Goal: Task Accomplishment & Management: Manage account settings

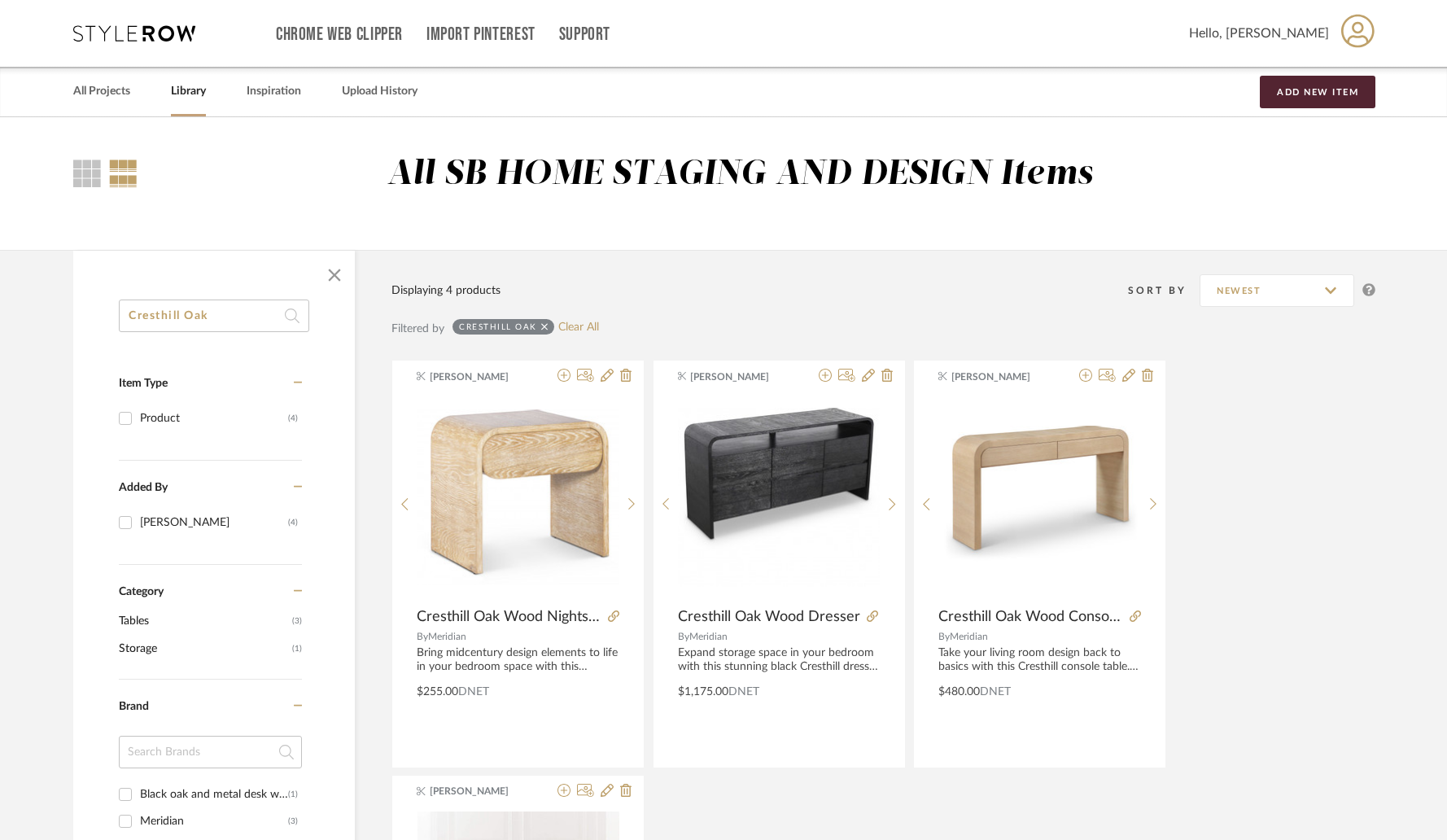
click at [250, 303] on input "Cresthill Oak" at bounding box center [214, 315] width 191 height 32
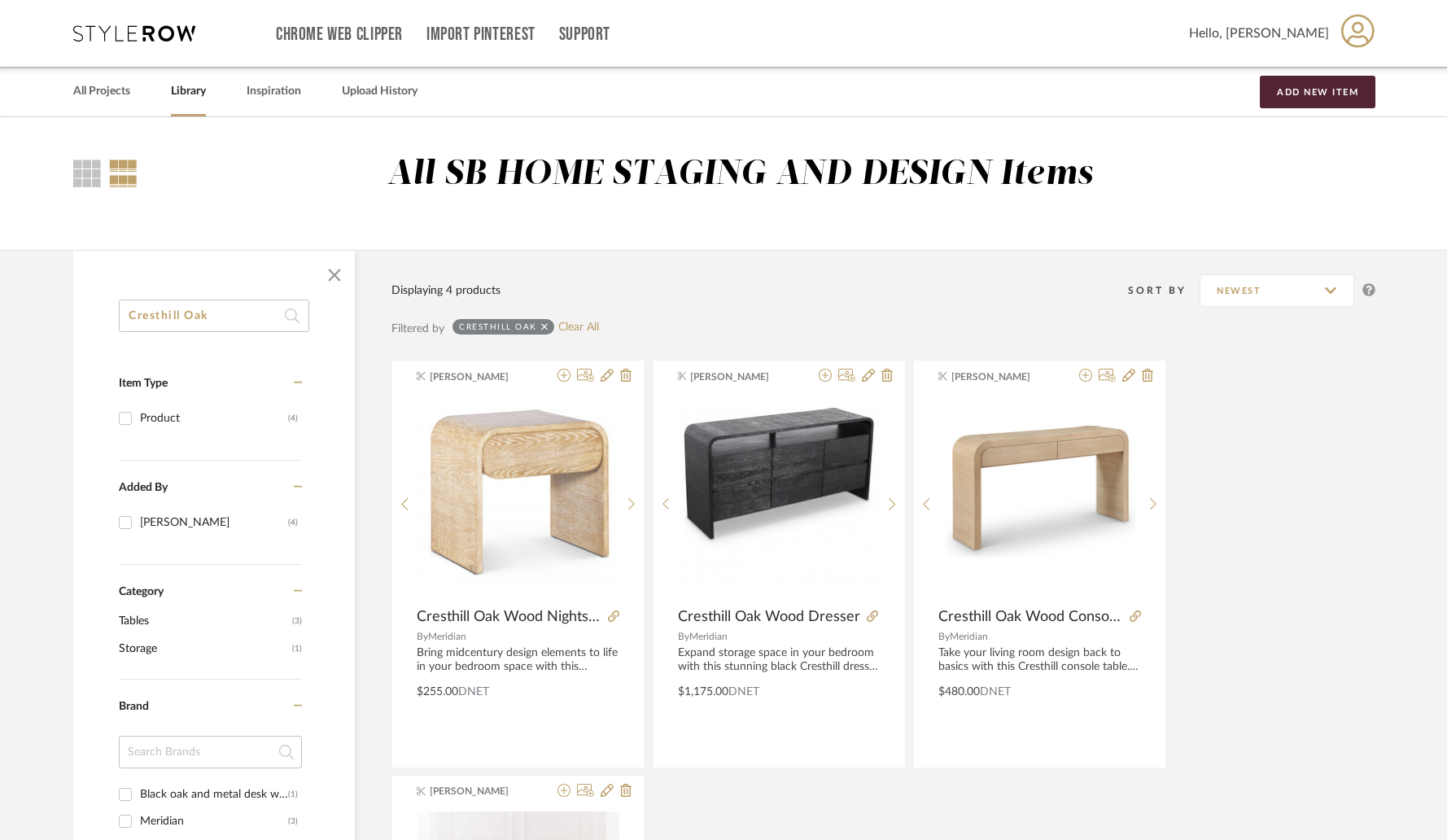
paste input "[PERSON_NAME]"
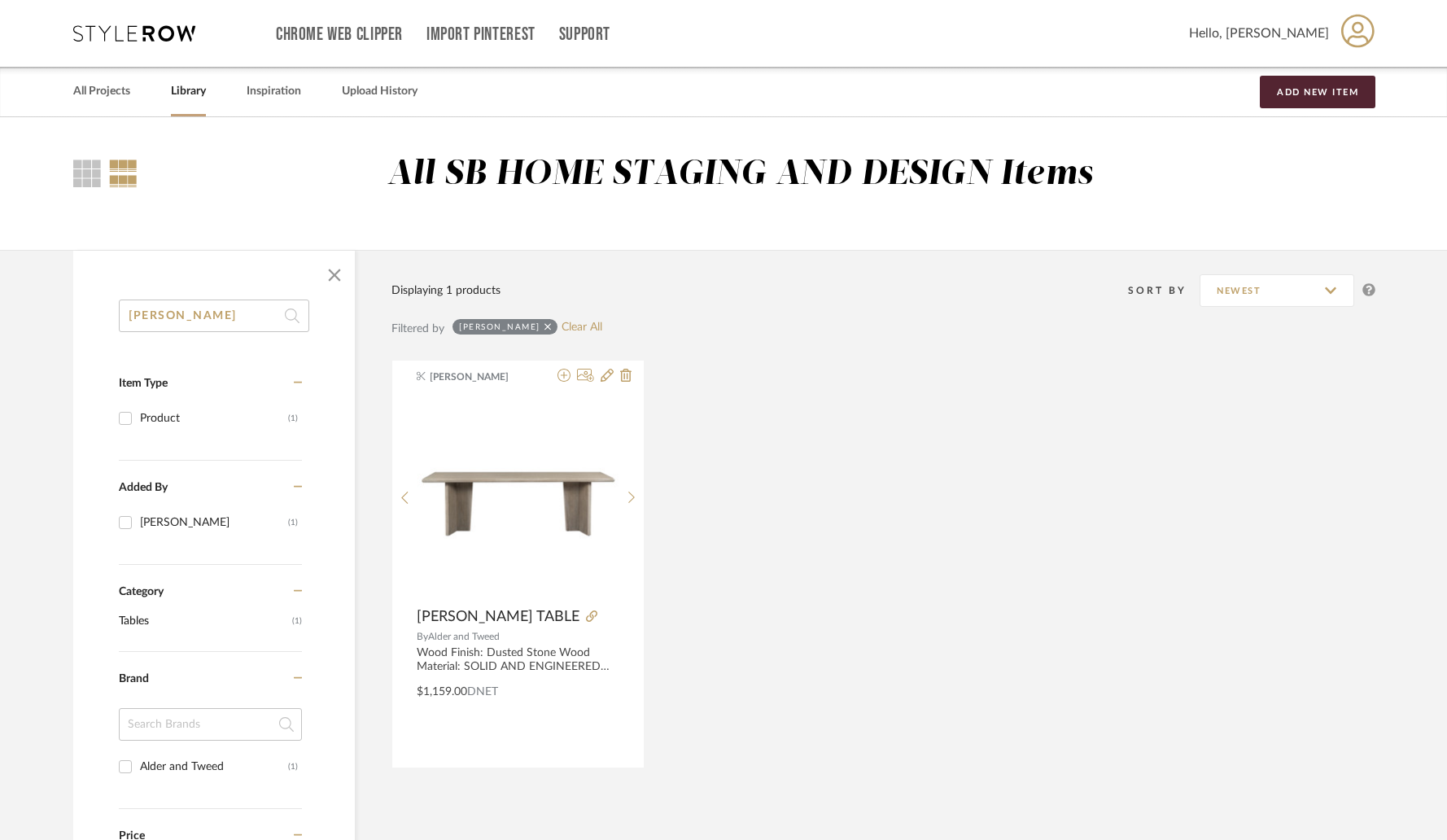
type input "[PERSON_NAME]"
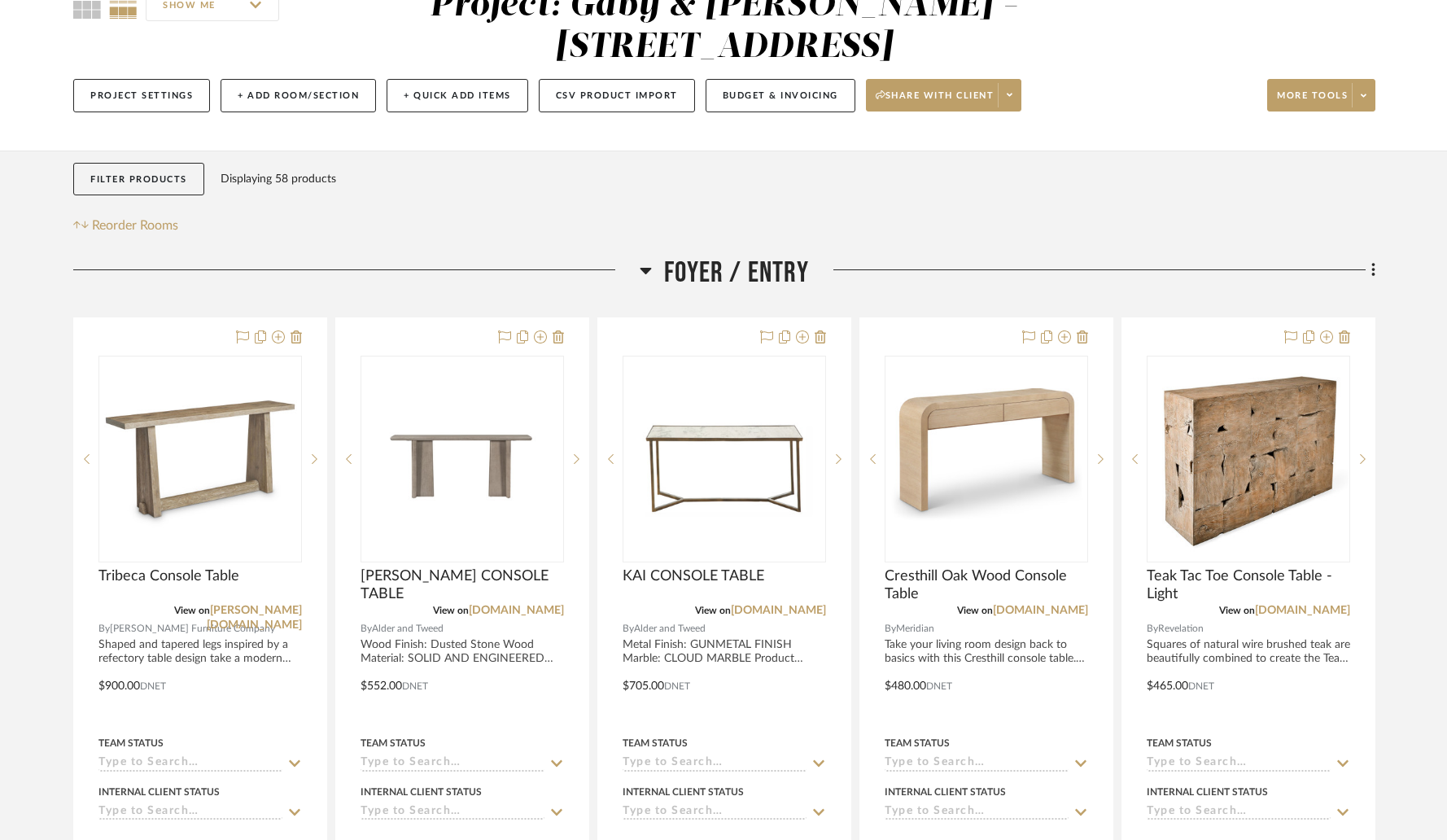
scroll to position [520, 0]
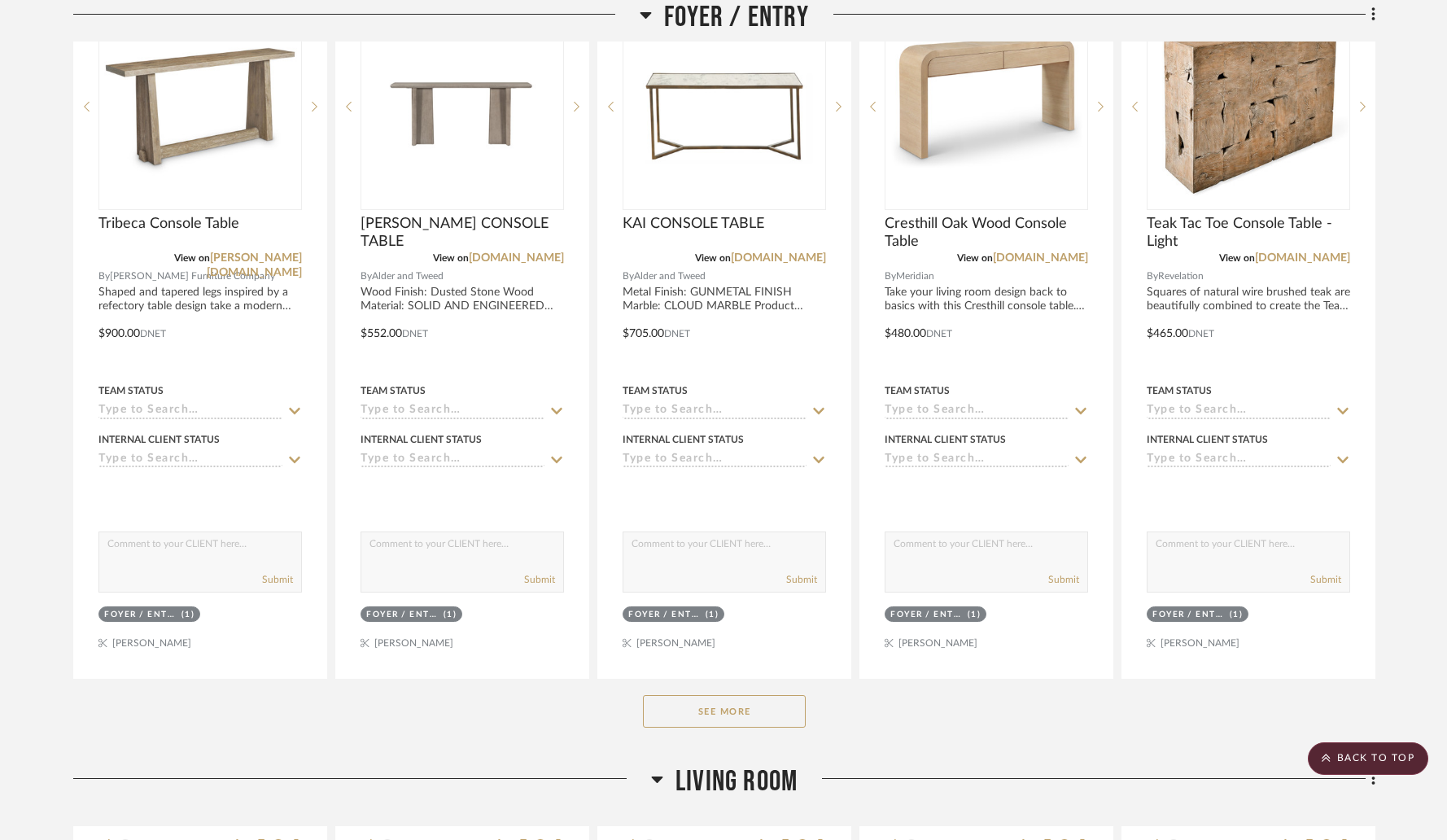
click at [706, 703] on button "See More" at bounding box center [724, 711] width 163 height 32
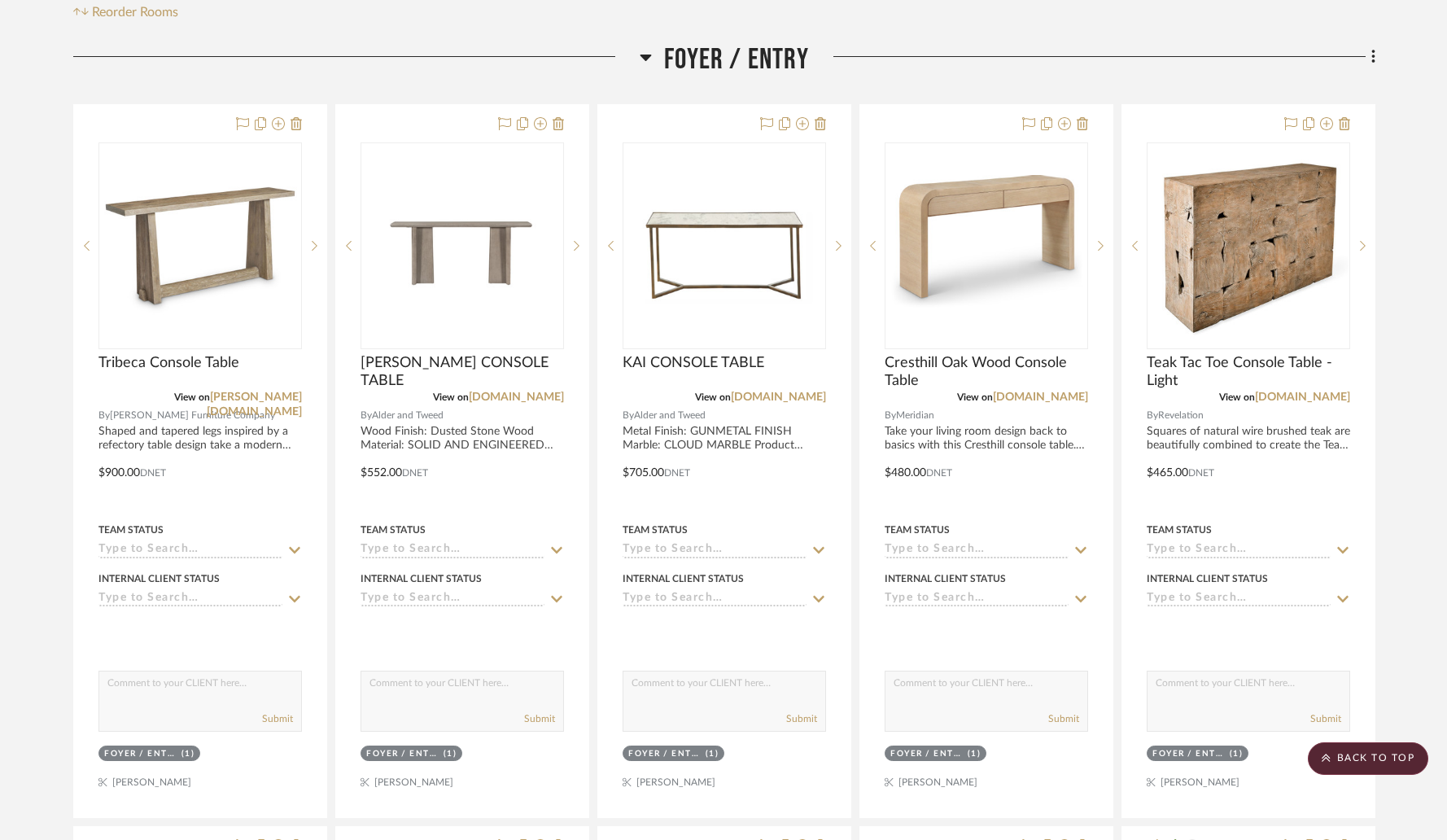
scroll to position [383, 0]
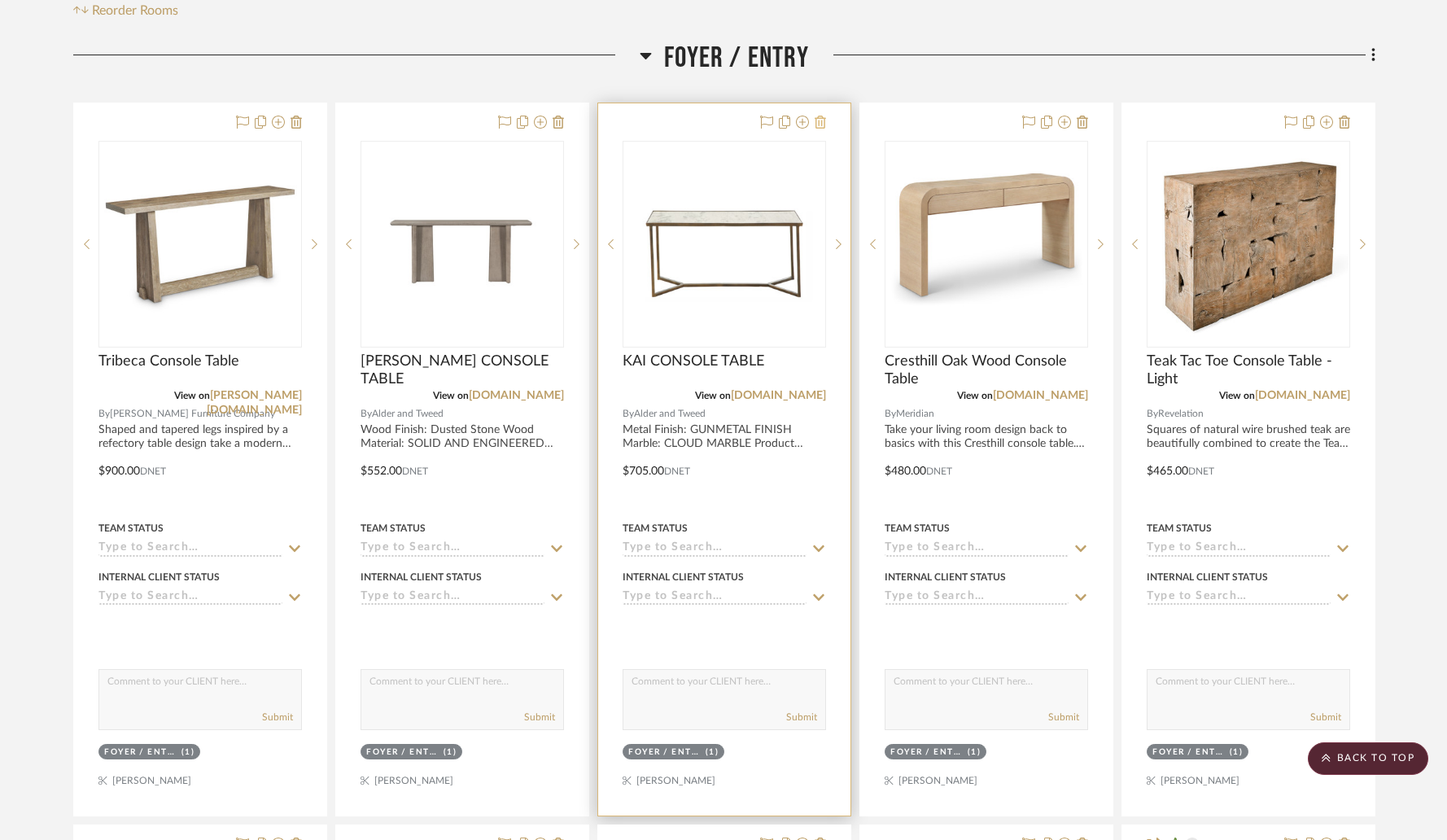
click at [821, 125] on icon at bounding box center [820, 121] width 11 height 13
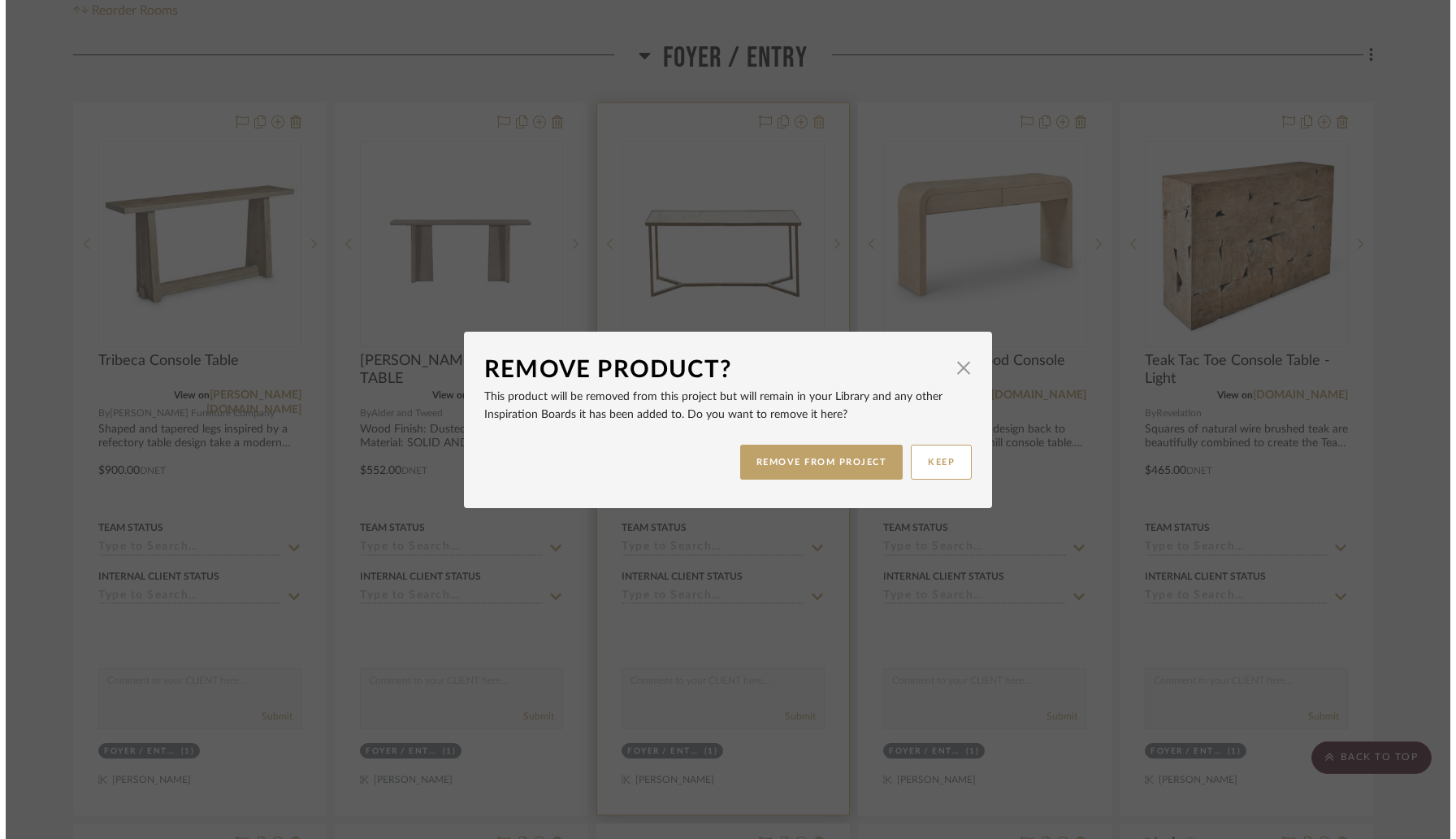
scroll to position [0, 0]
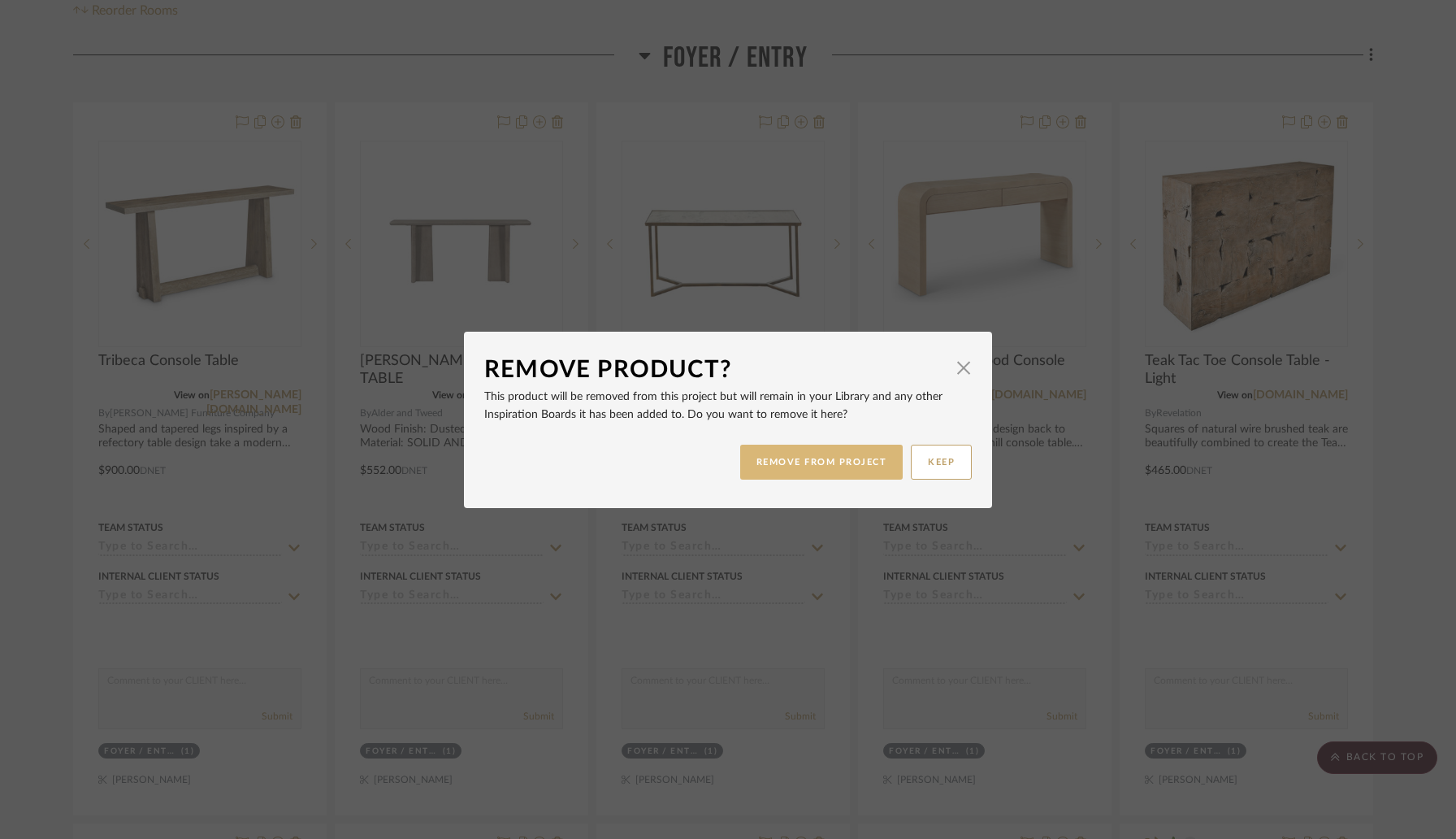
click at [791, 459] on button "REMOVE FROM PROJECT" at bounding box center [822, 461] width 163 height 35
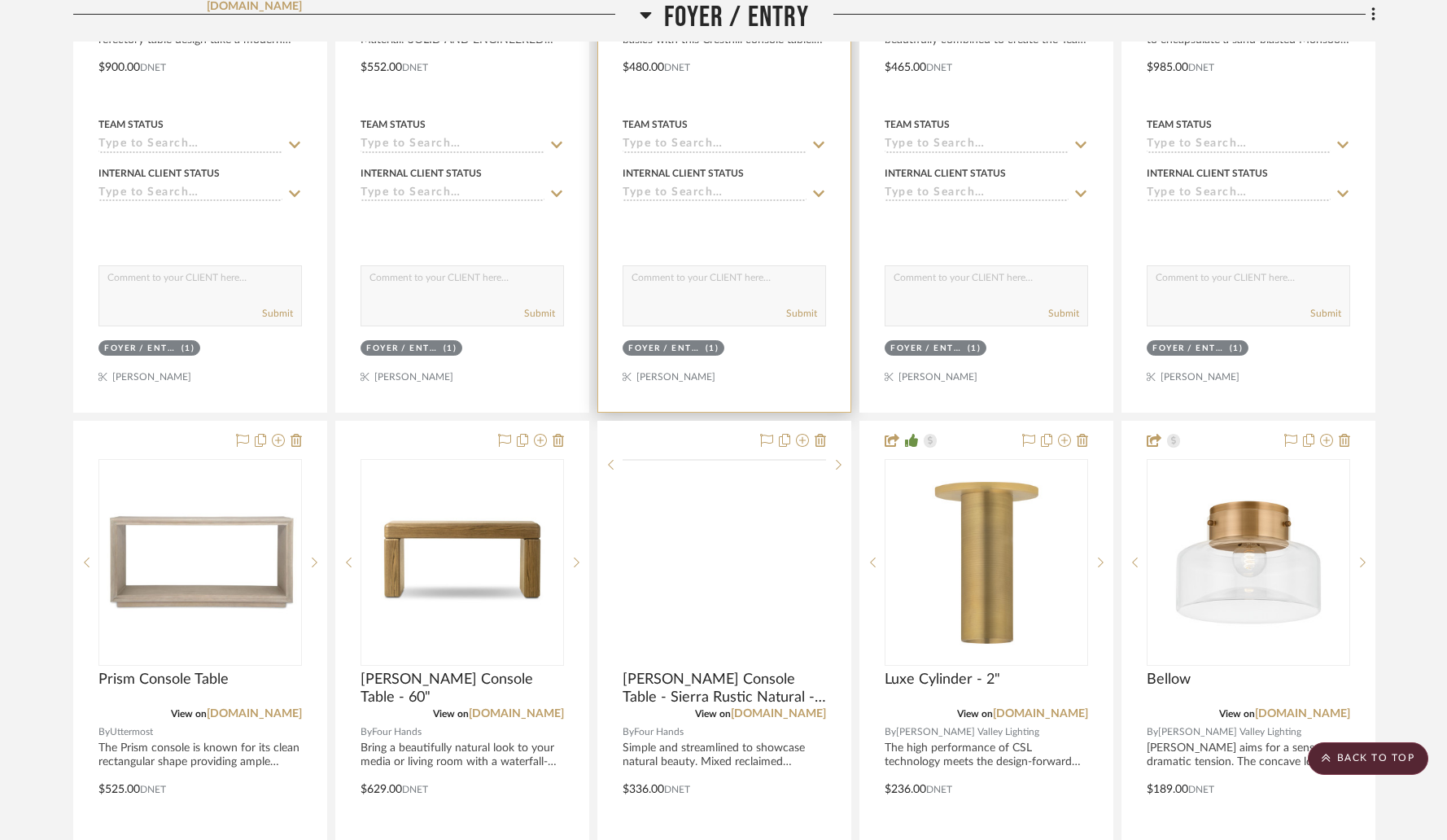
scroll to position [801, 0]
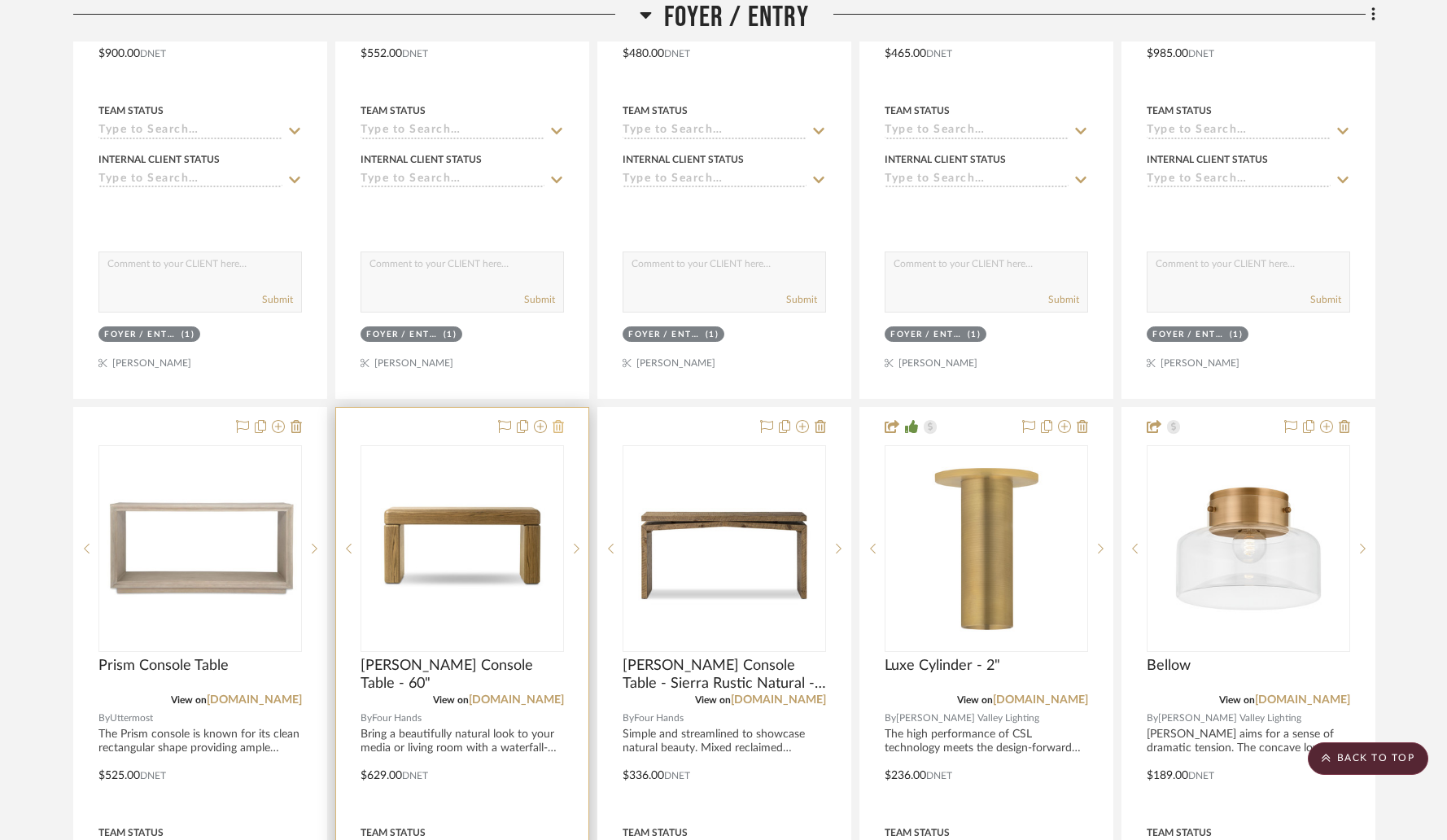
click at [558, 426] on icon at bounding box center [558, 426] width 11 height 13
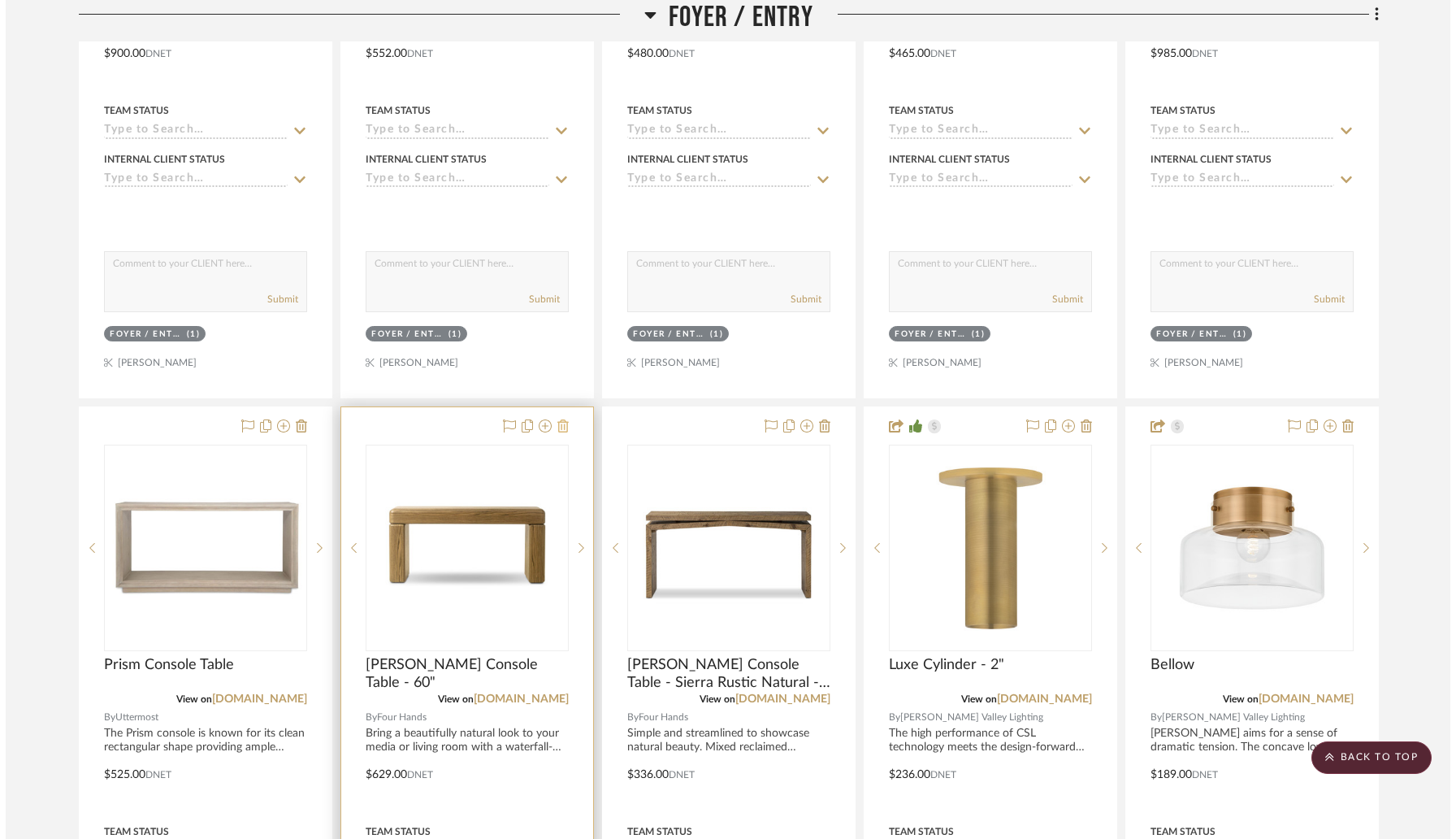
scroll to position [0, 0]
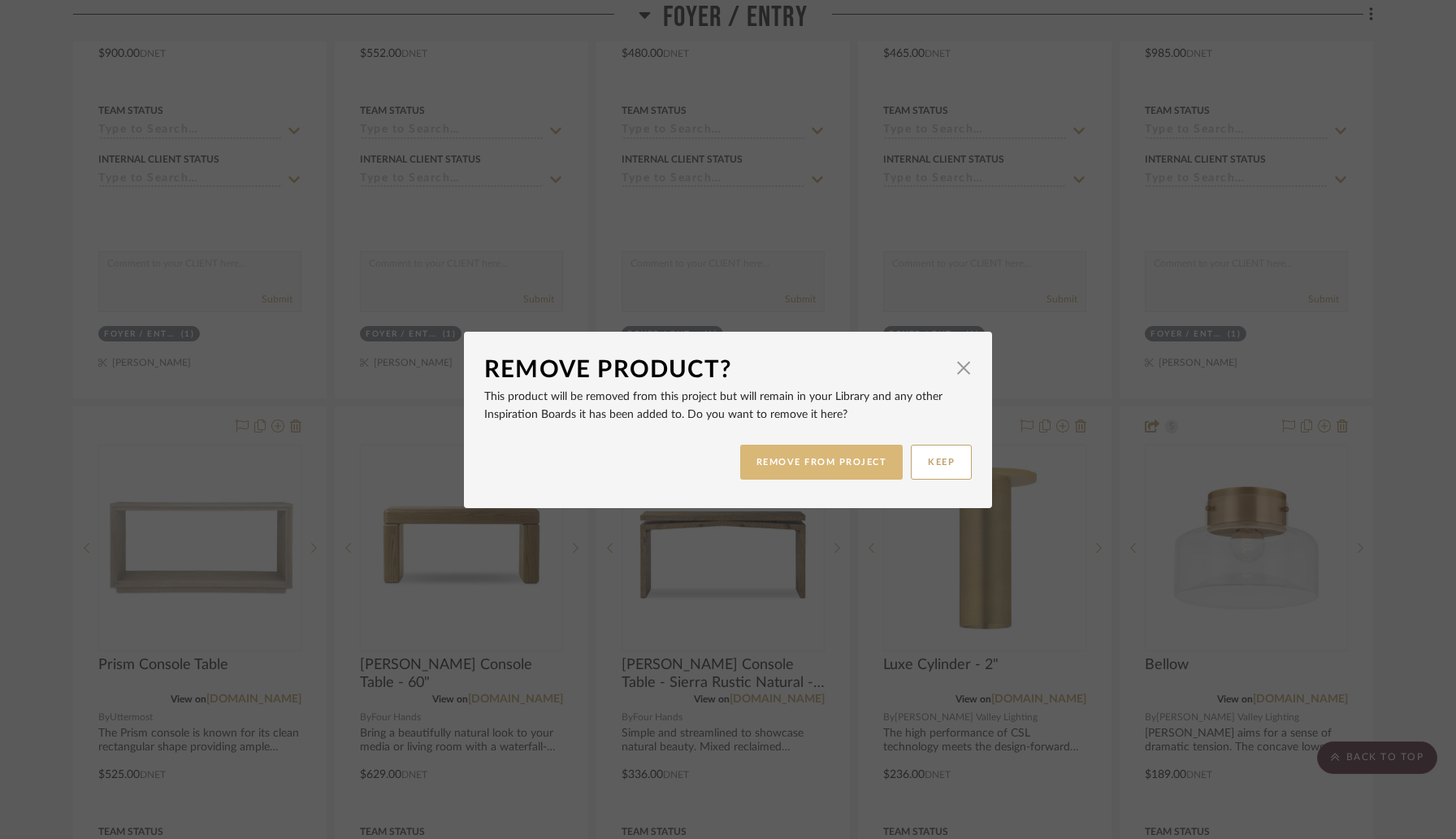
click at [767, 466] on button "REMOVE FROM PROJECT" at bounding box center [822, 461] width 163 height 35
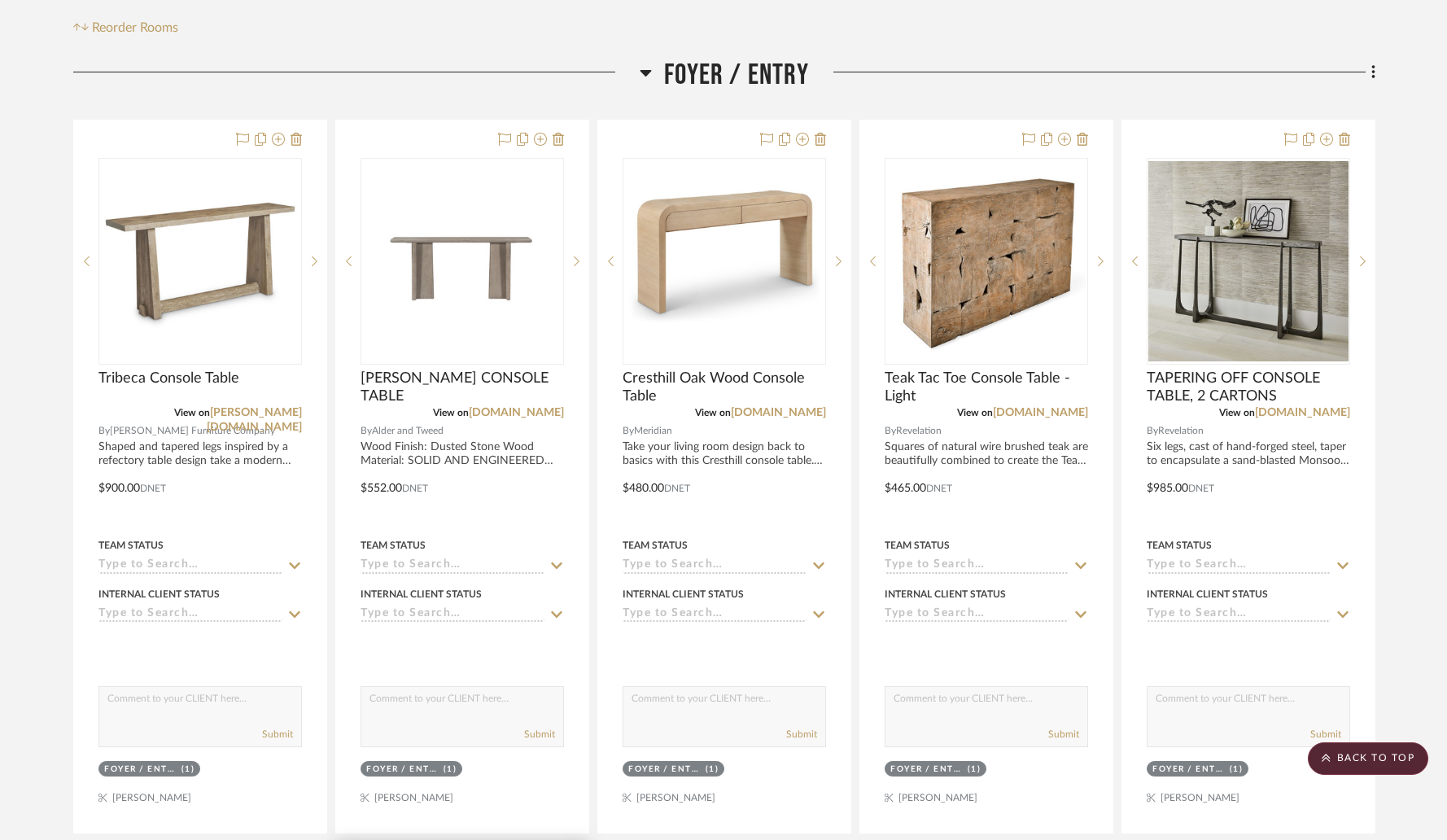
scroll to position [349, 0]
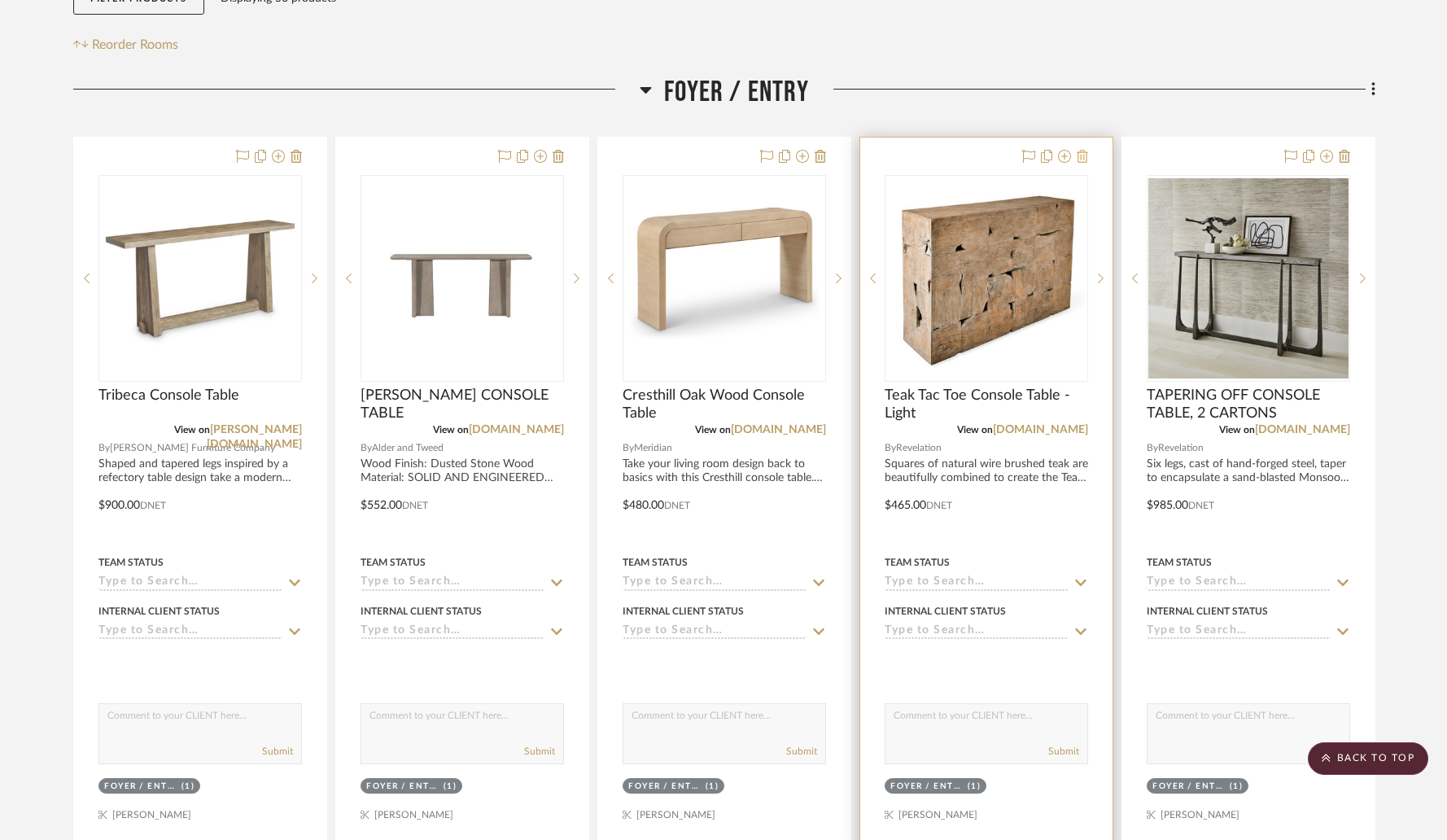
click at [1082, 155] on icon at bounding box center [1082, 156] width 11 height 13
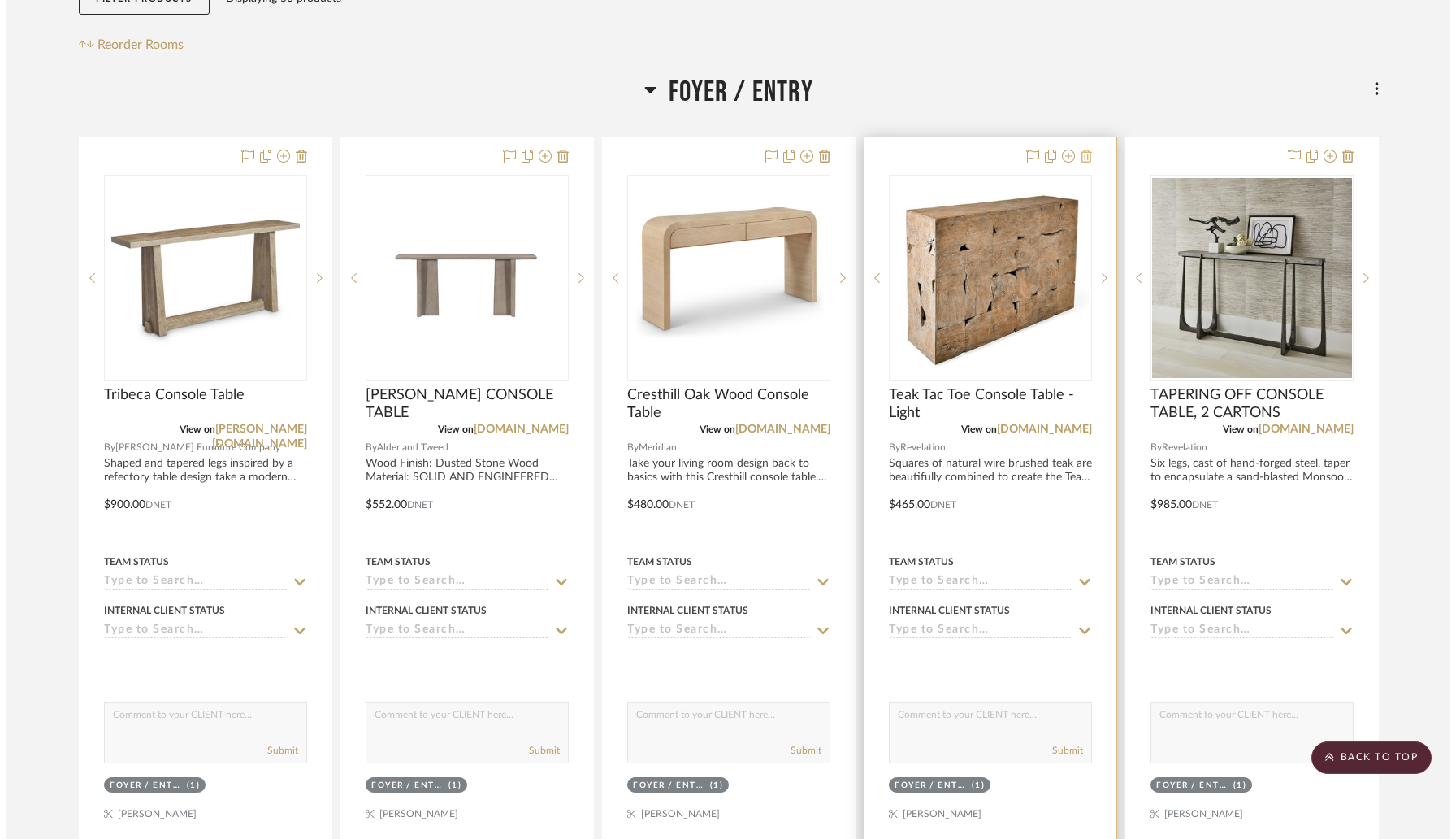
scroll to position [0, 0]
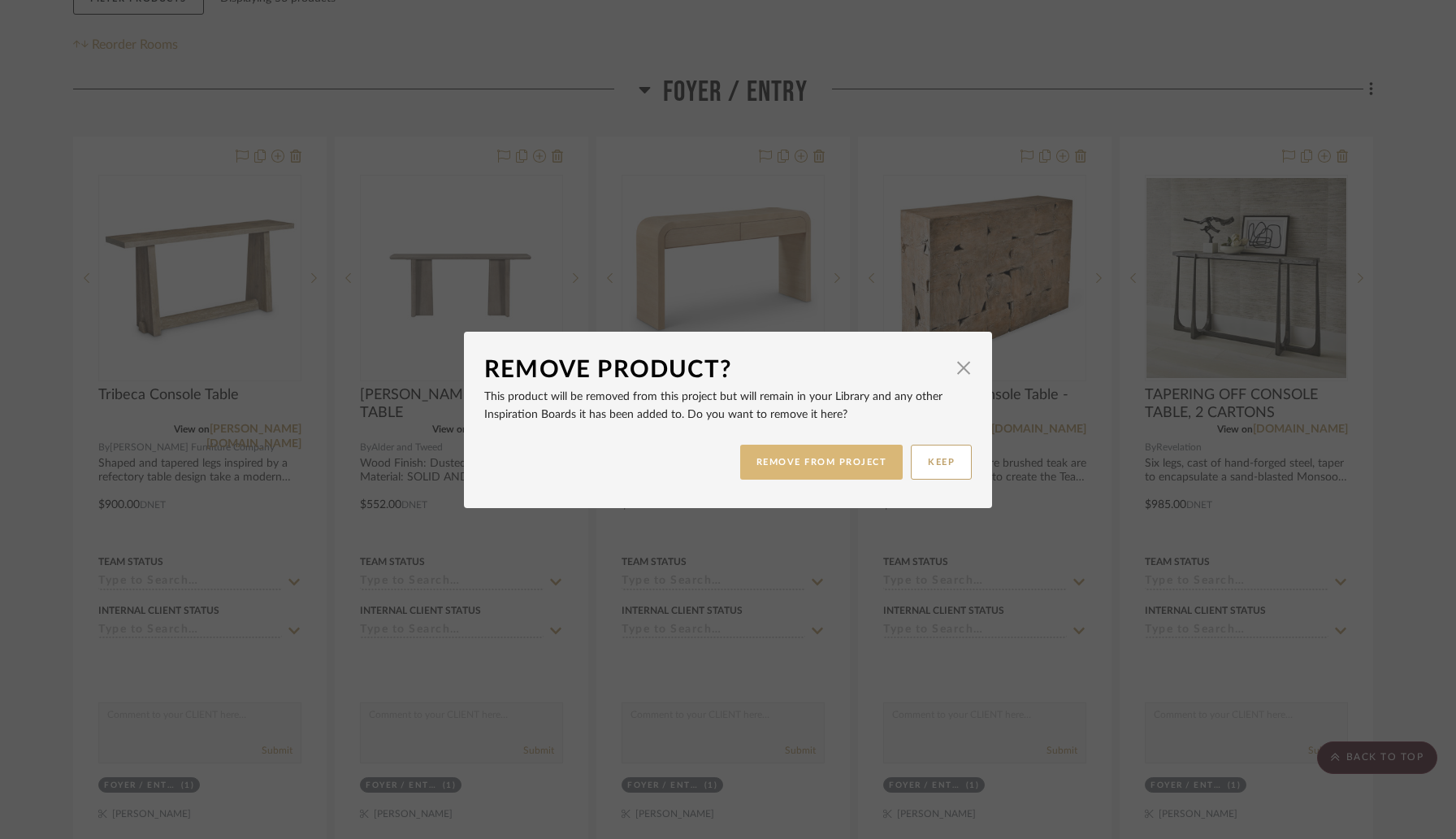
click at [841, 466] on button "REMOVE FROM PROJECT" at bounding box center [822, 461] width 163 height 35
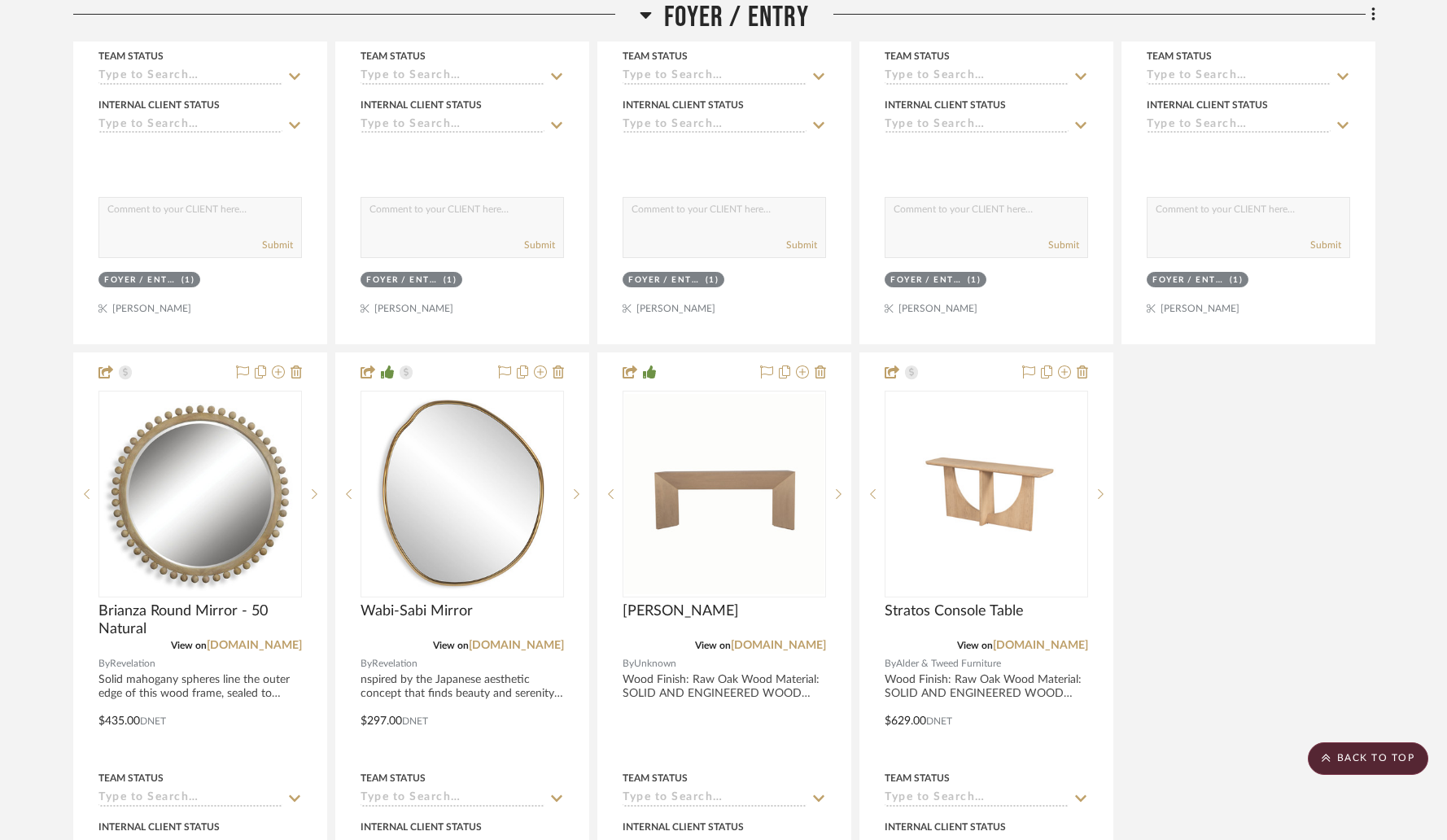
scroll to position [2953, 0]
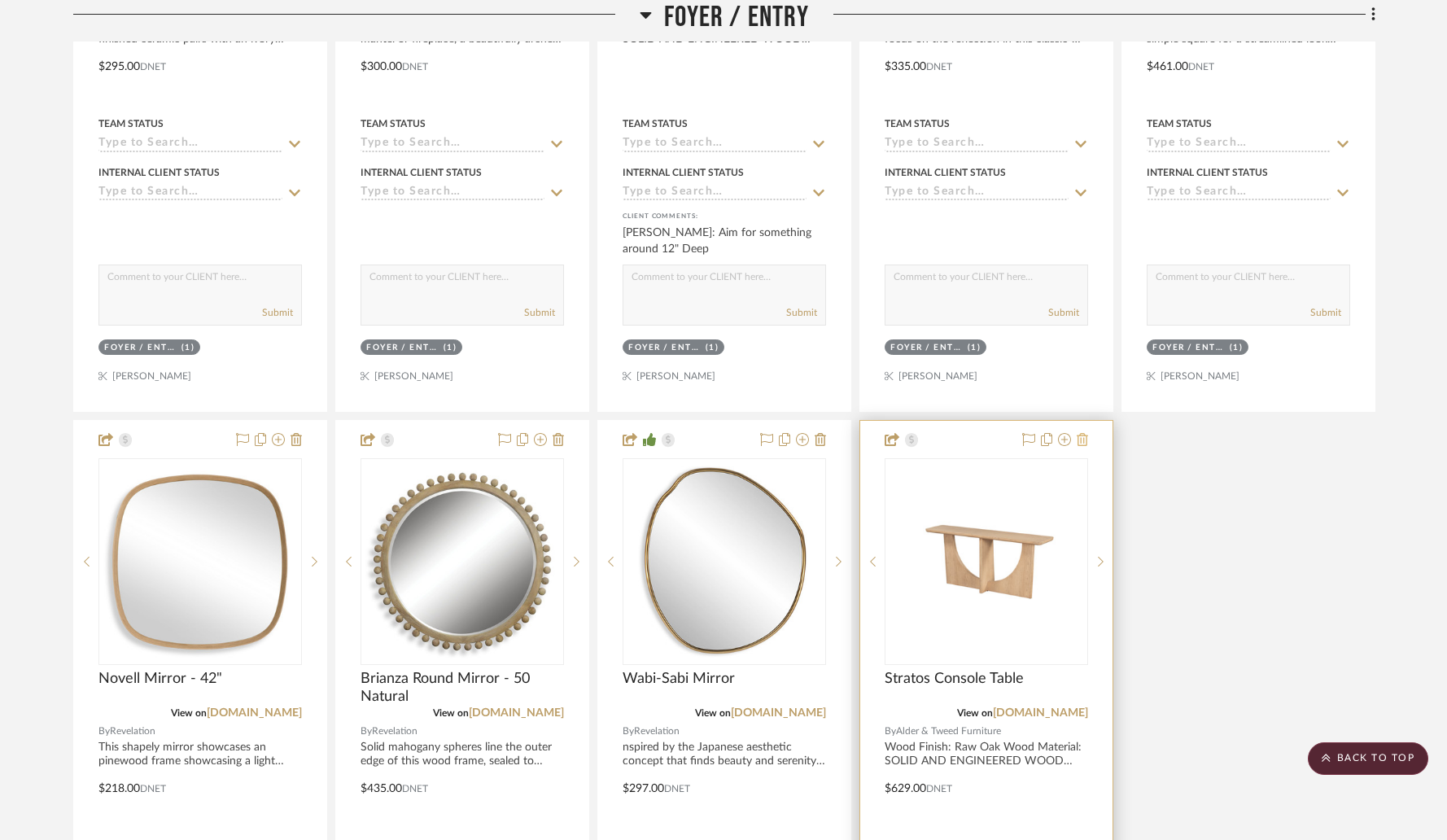
click at [1079, 434] on icon at bounding box center [1082, 439] width 11 height 13
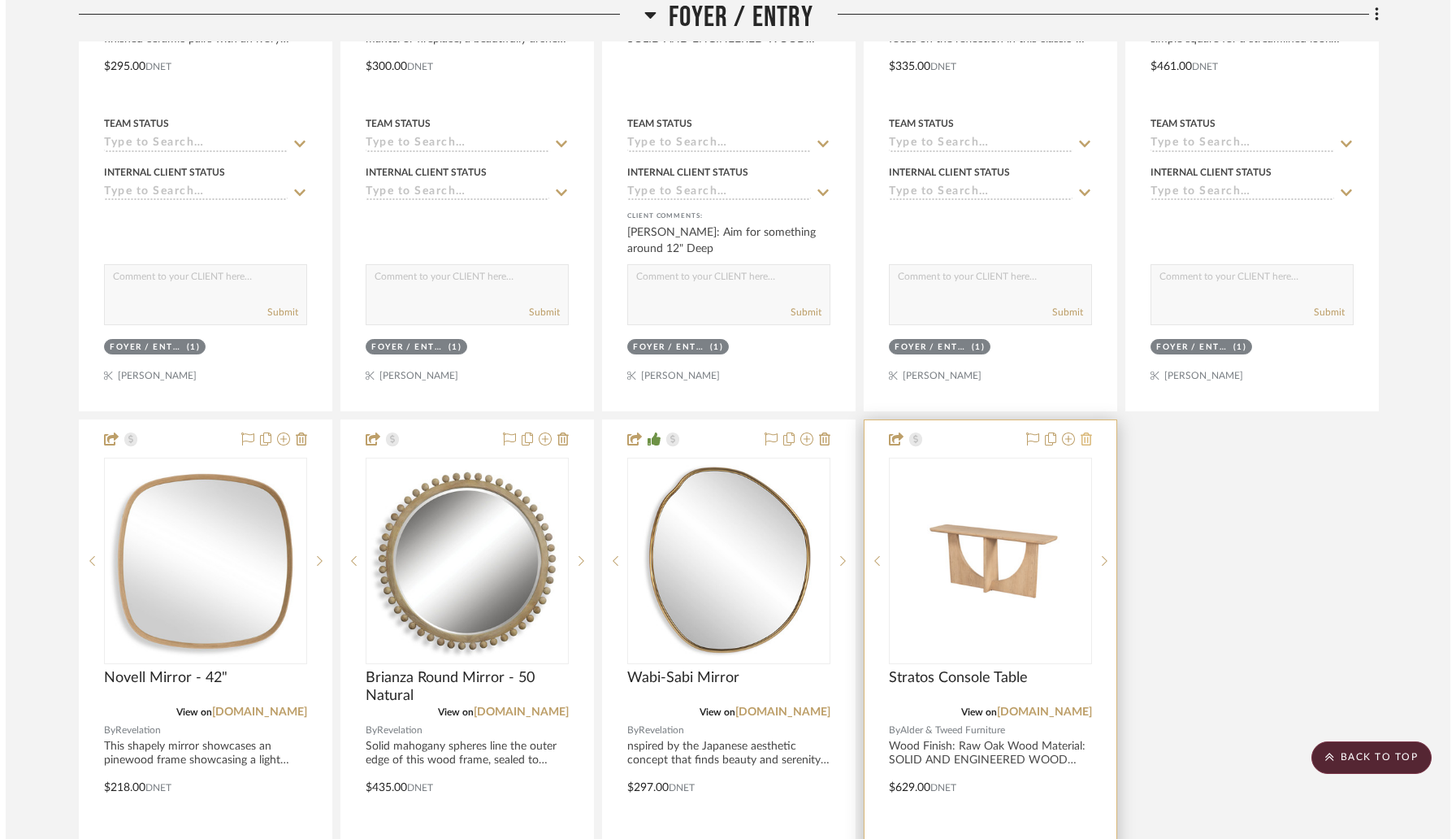
scroll to position [0, 0]
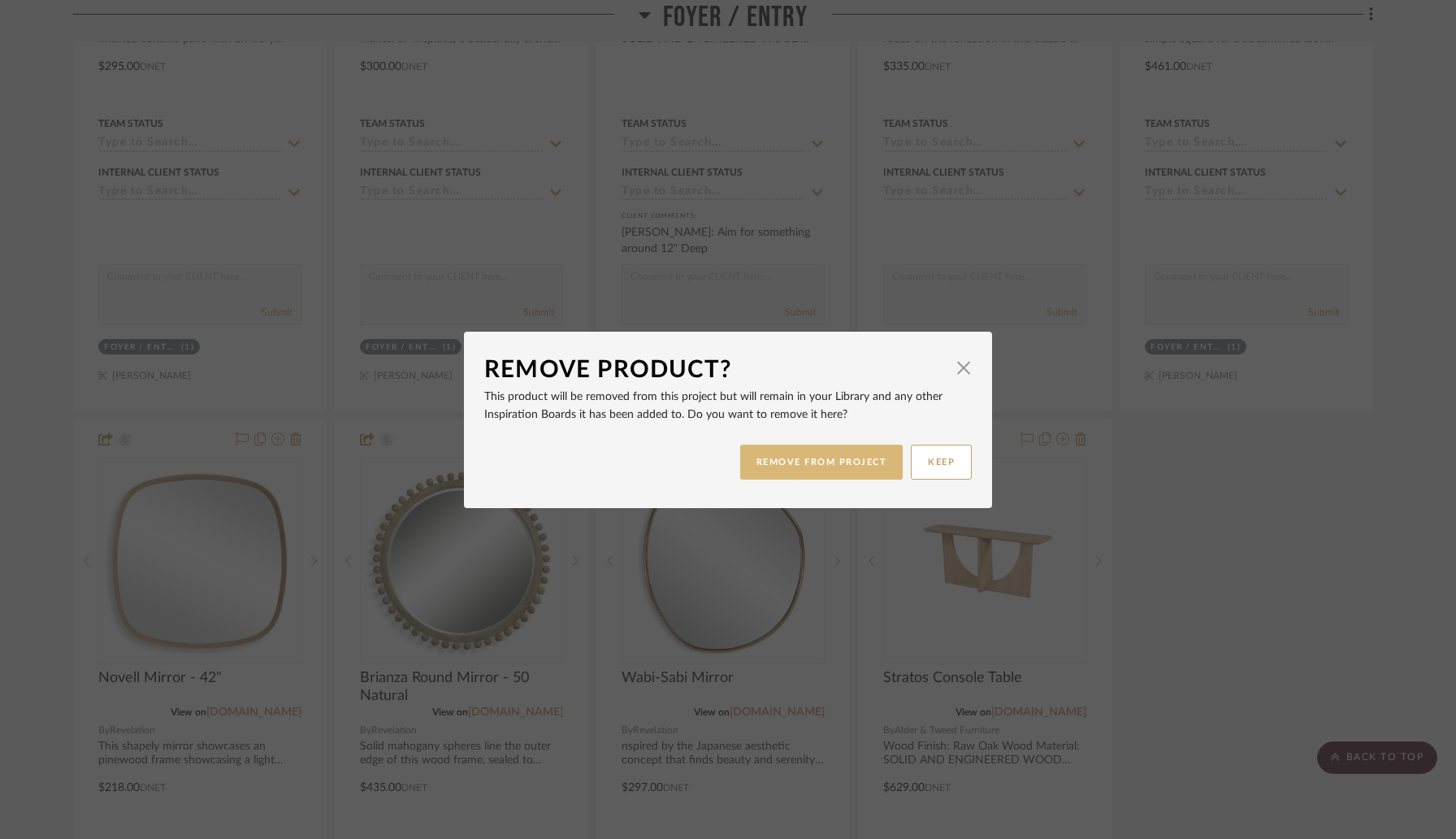
click at [803, 468] on button "REMOVE FROM PROJECT" at bounding box center [822, 461] width 163 height 35
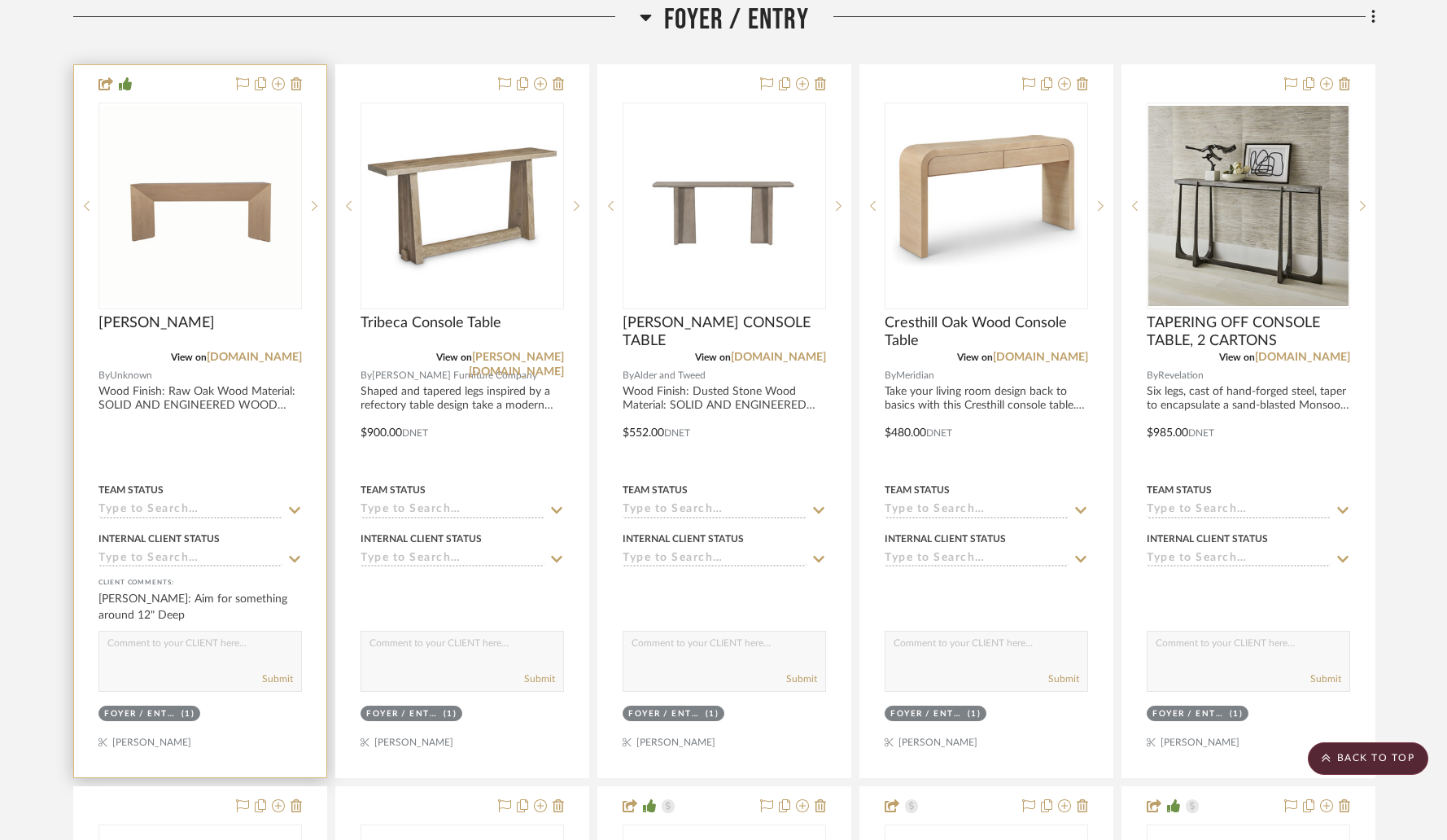
scroll to position [423, 0]
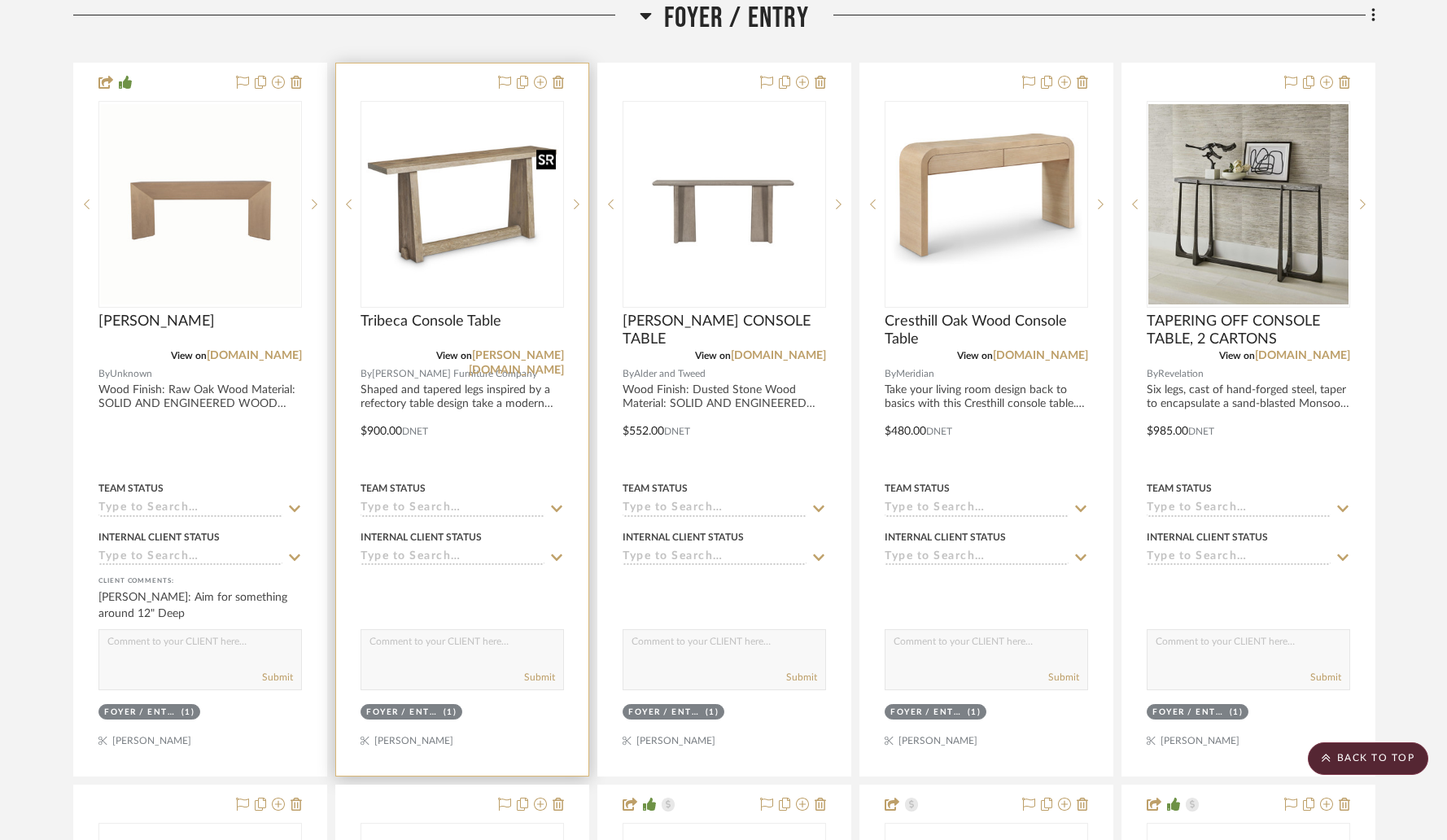
click at [459, 207] on img "0" at bounding box center [462, 204] width 200 height 200
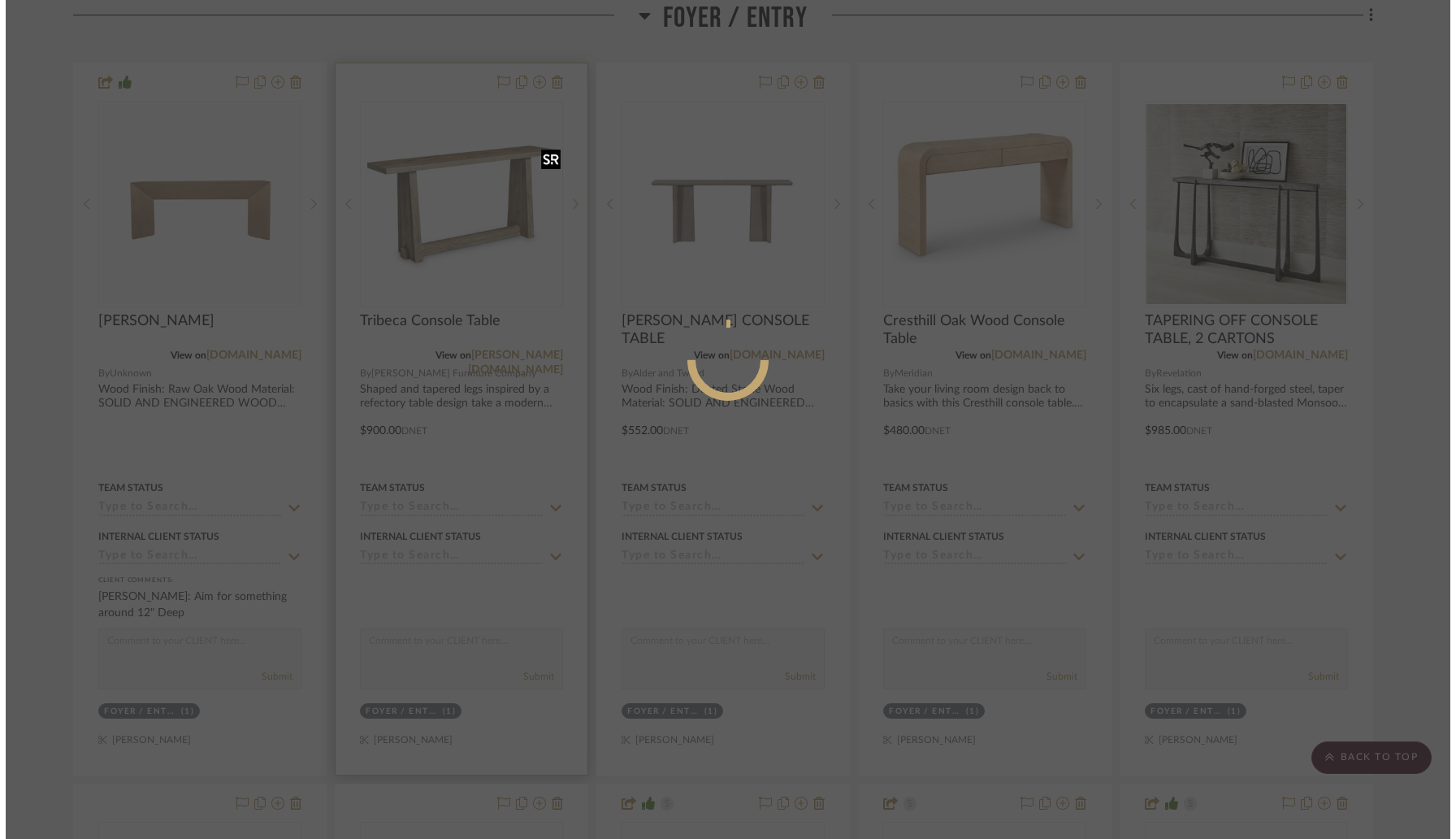
scroll to position [0, 0]
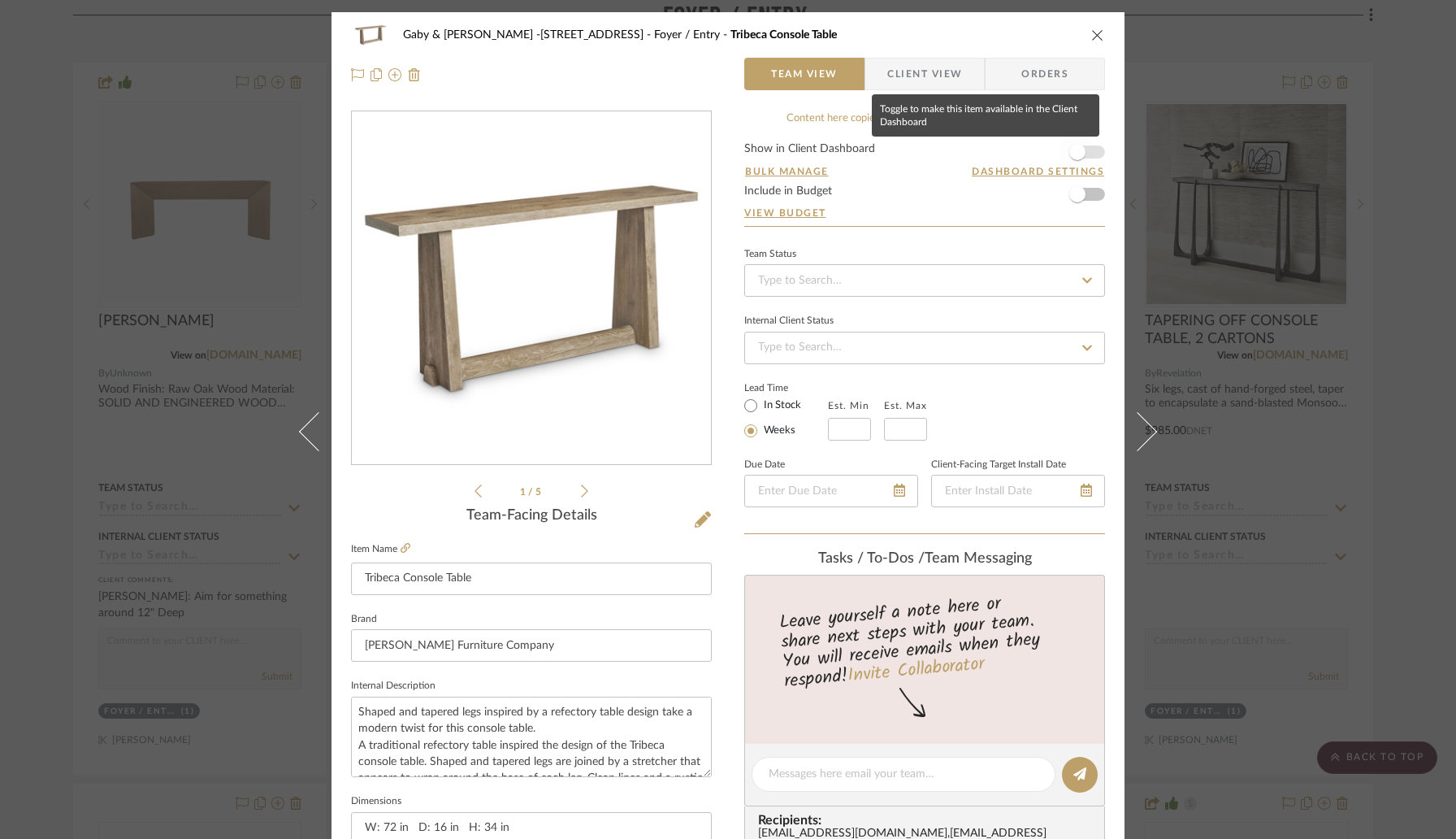
click at [1074, 155] on span "button" at bounding box center [1077, 152] width 16 height 16
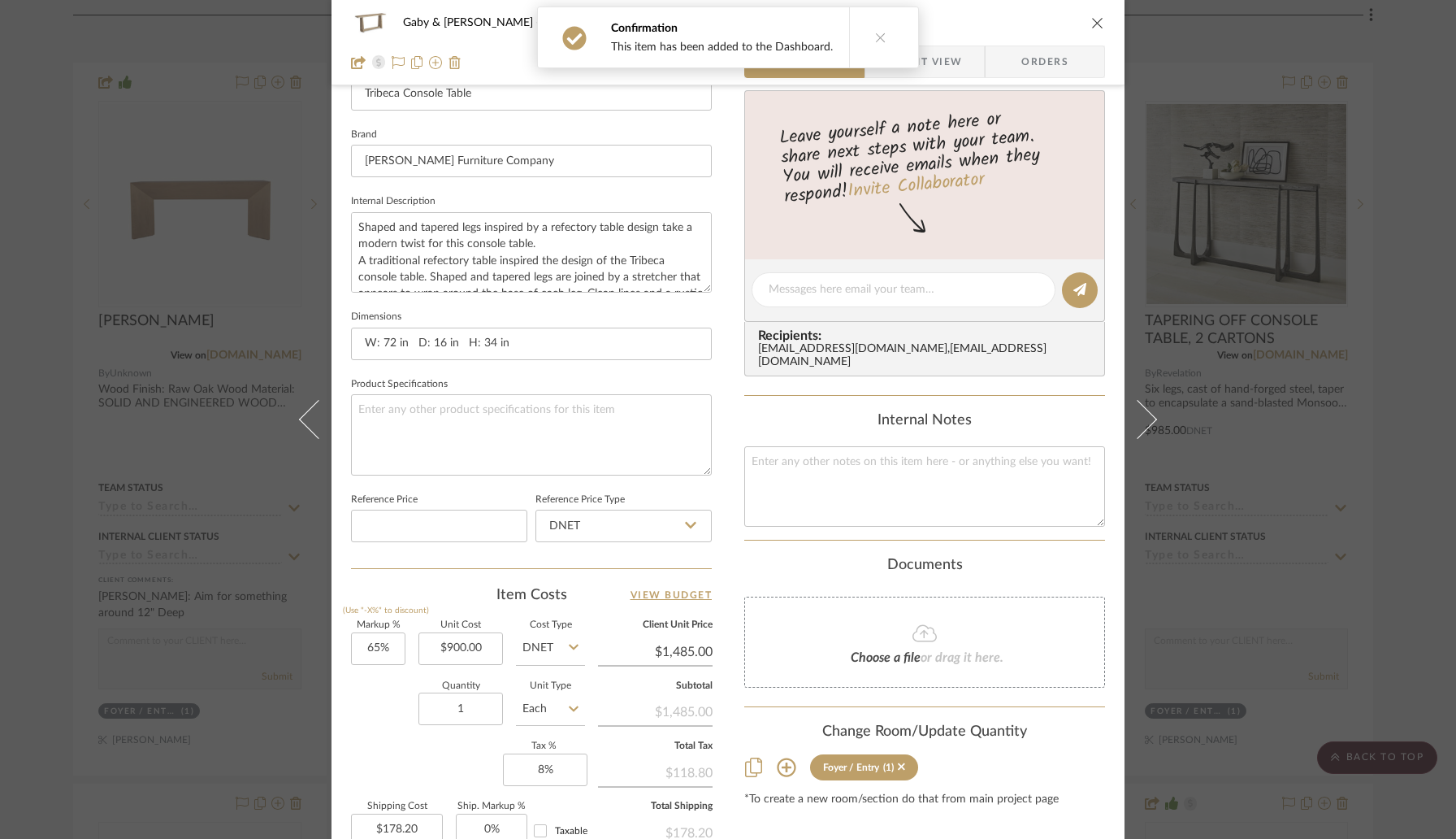
scroll to position [504, 0]
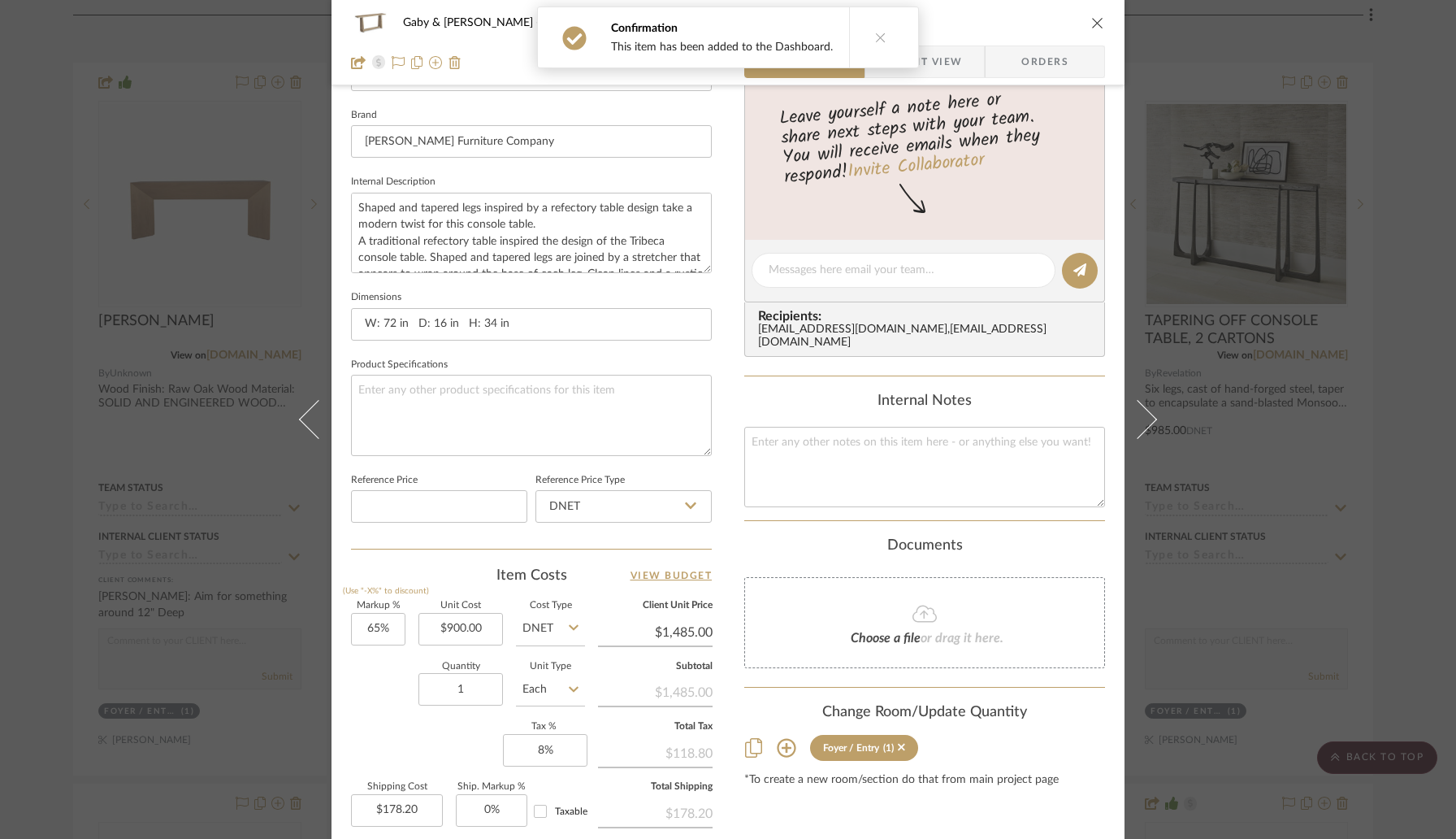
click at [168, 254] on div "Gaby & Drew -1087 Cape Breton Ln Foyer / Entry Tribeca Console Table Team View …" at bounding box center [728, 419] width 1456 height 839
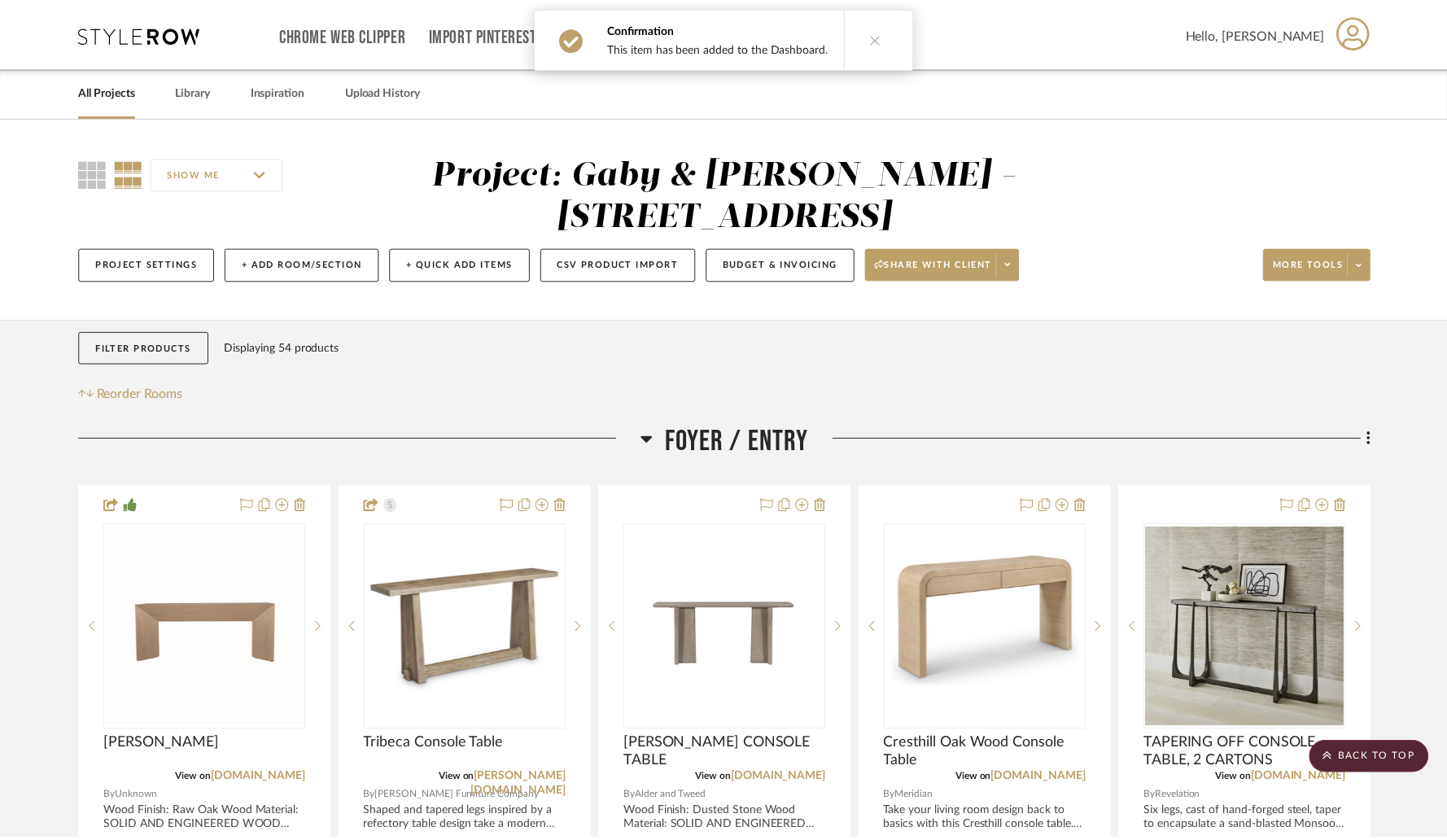
scroll to position [423, 0]
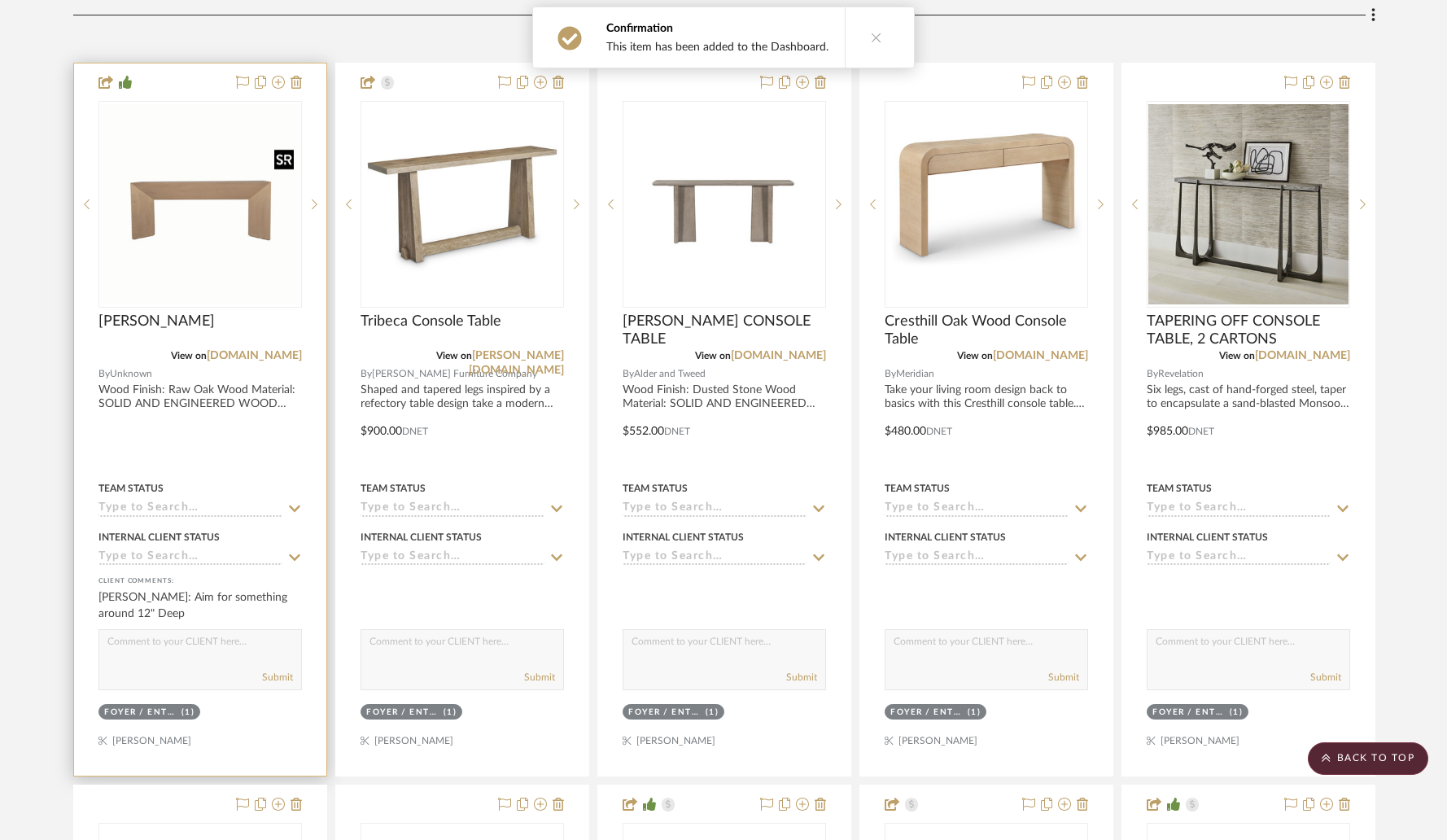
click at [174, 254] on img "0" at bounding box center [200, 204] width 200 height 200
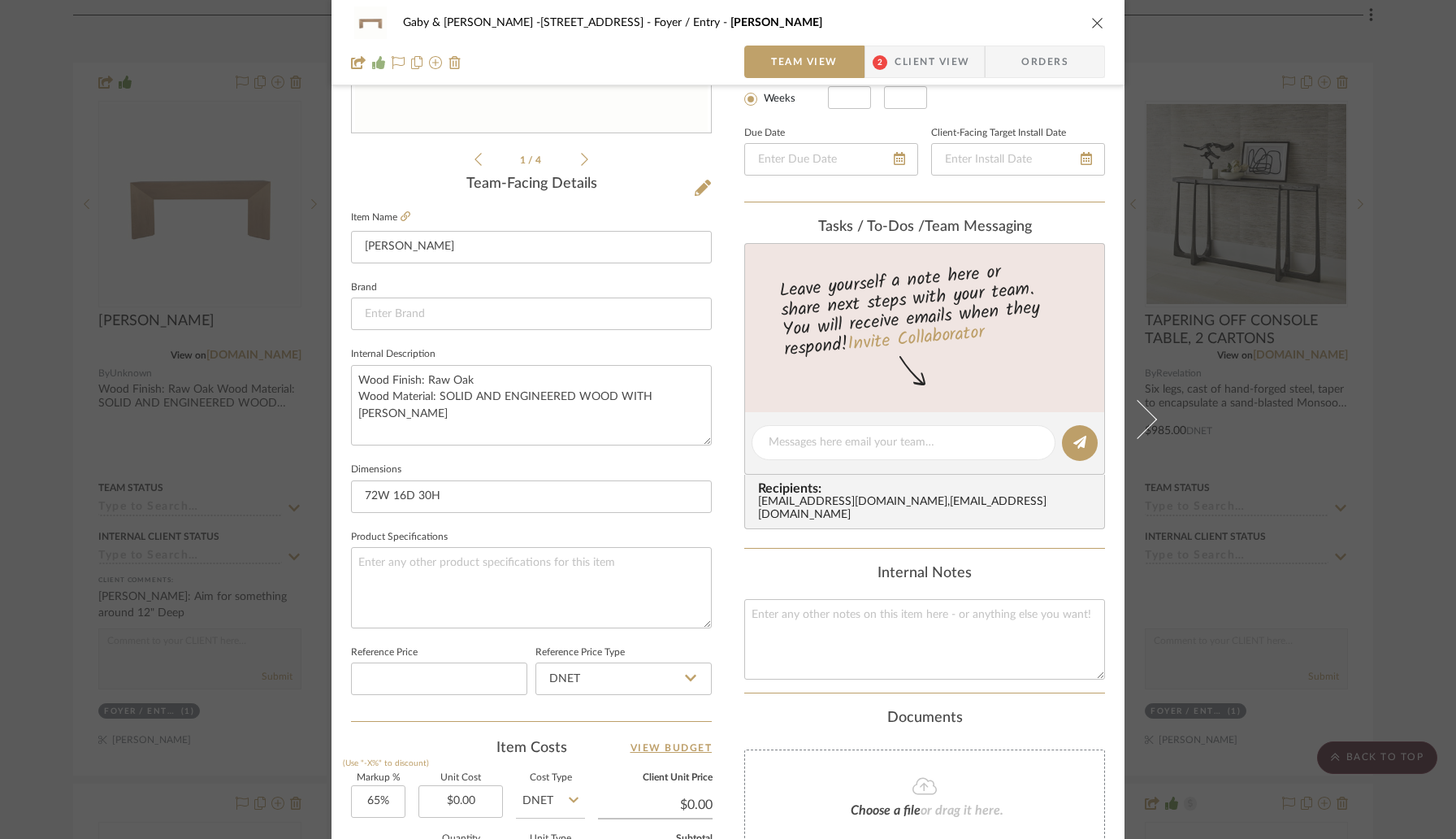
scroll to position [367, 0]
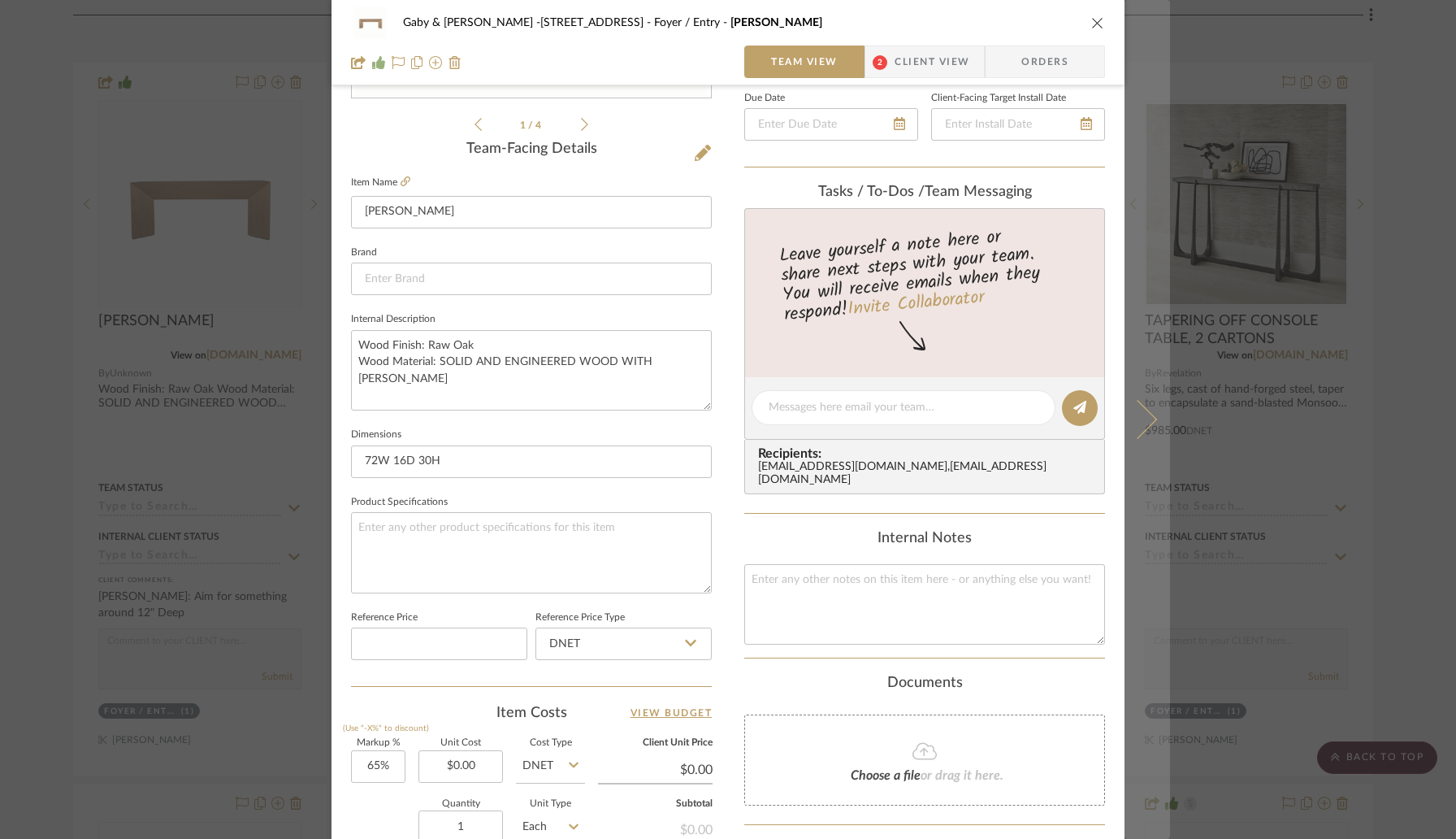
click at [1135, 417] on icon at bounding box center [1138, 419] width 39 height 39
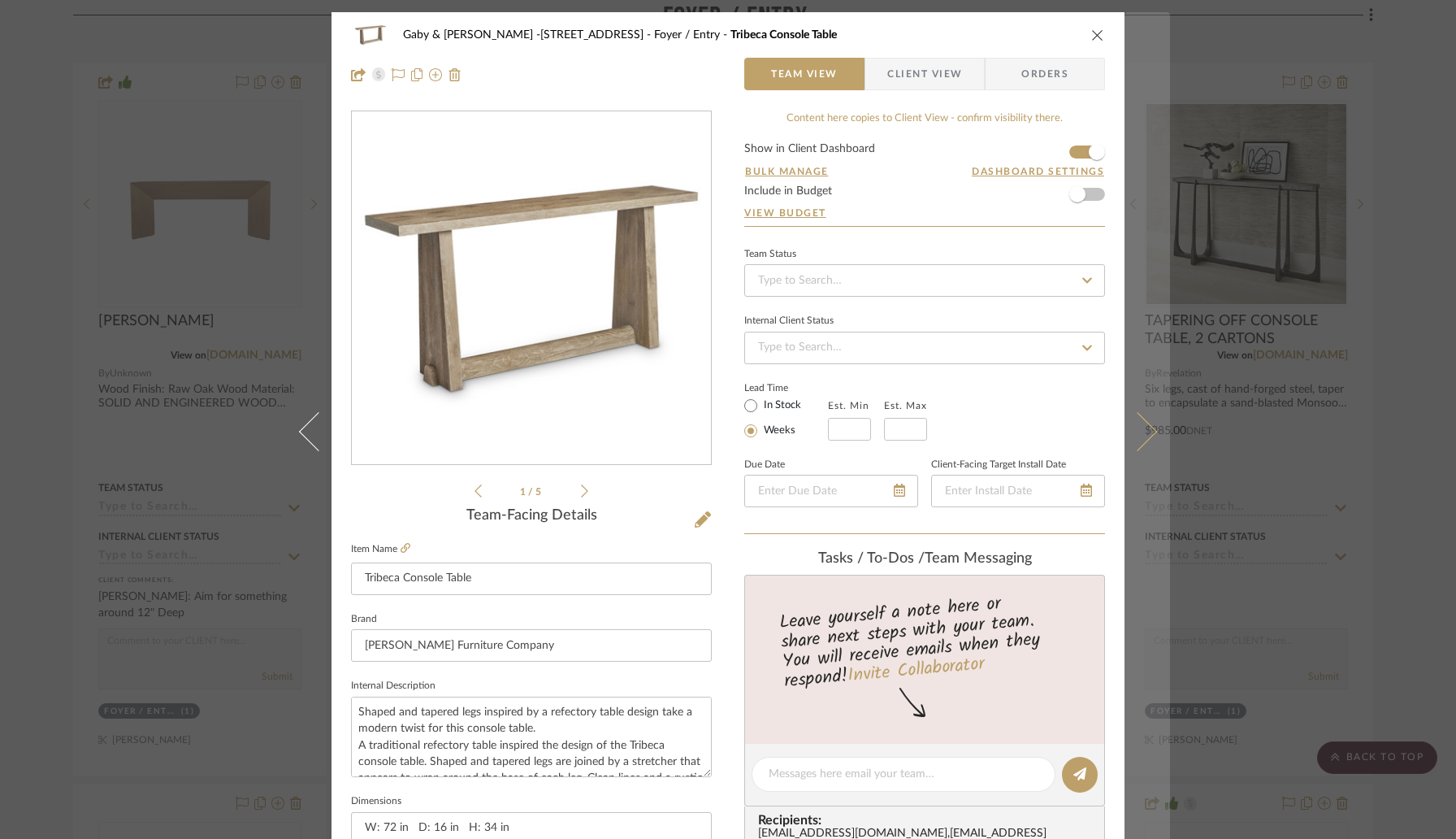
click at [1135, 417] on icon at bounding box center [1138, 432] width 39 height 39
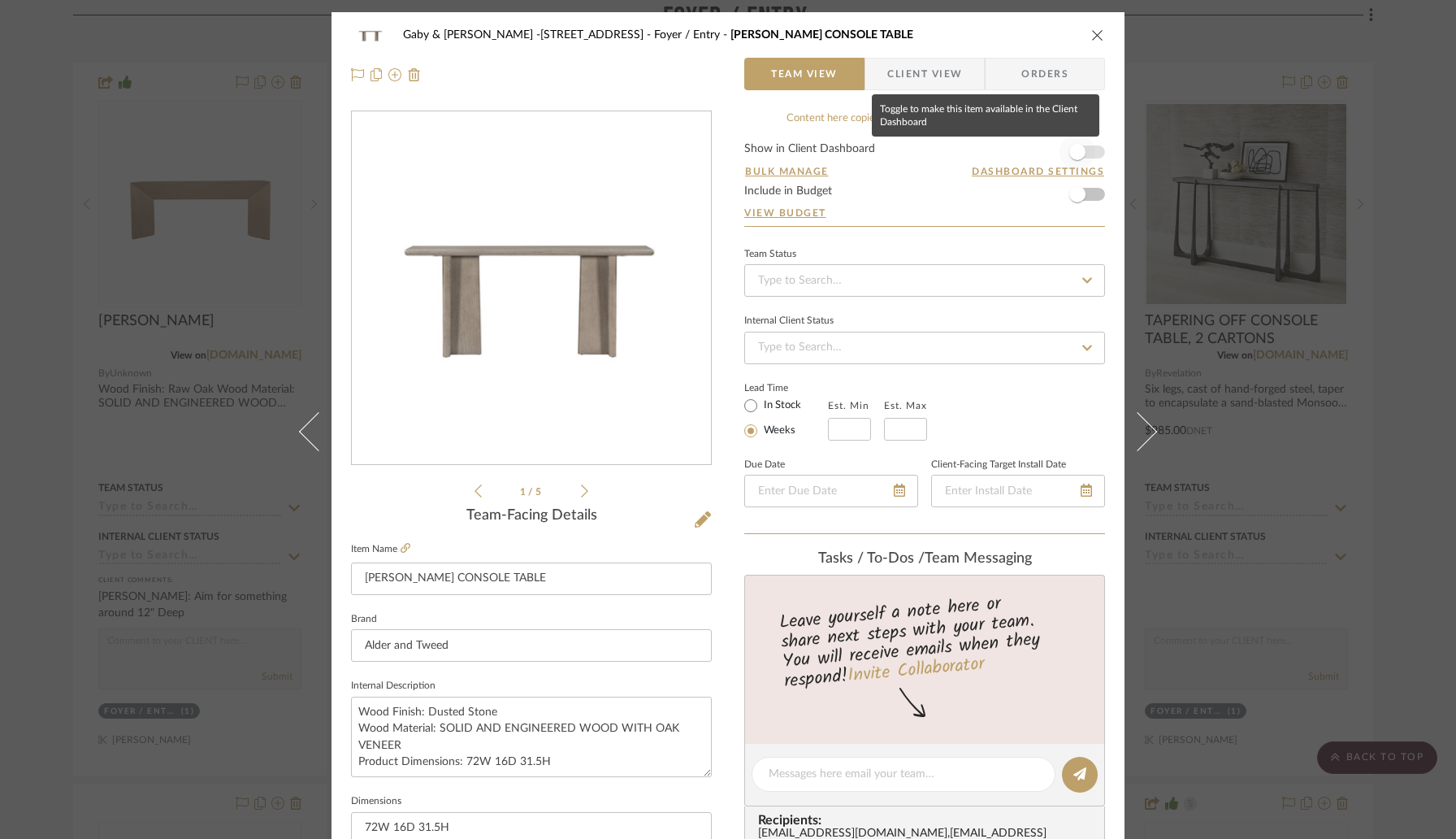
click at [1082, 150] on span "button" at bounding box center [1078, 152] width 36 height 36
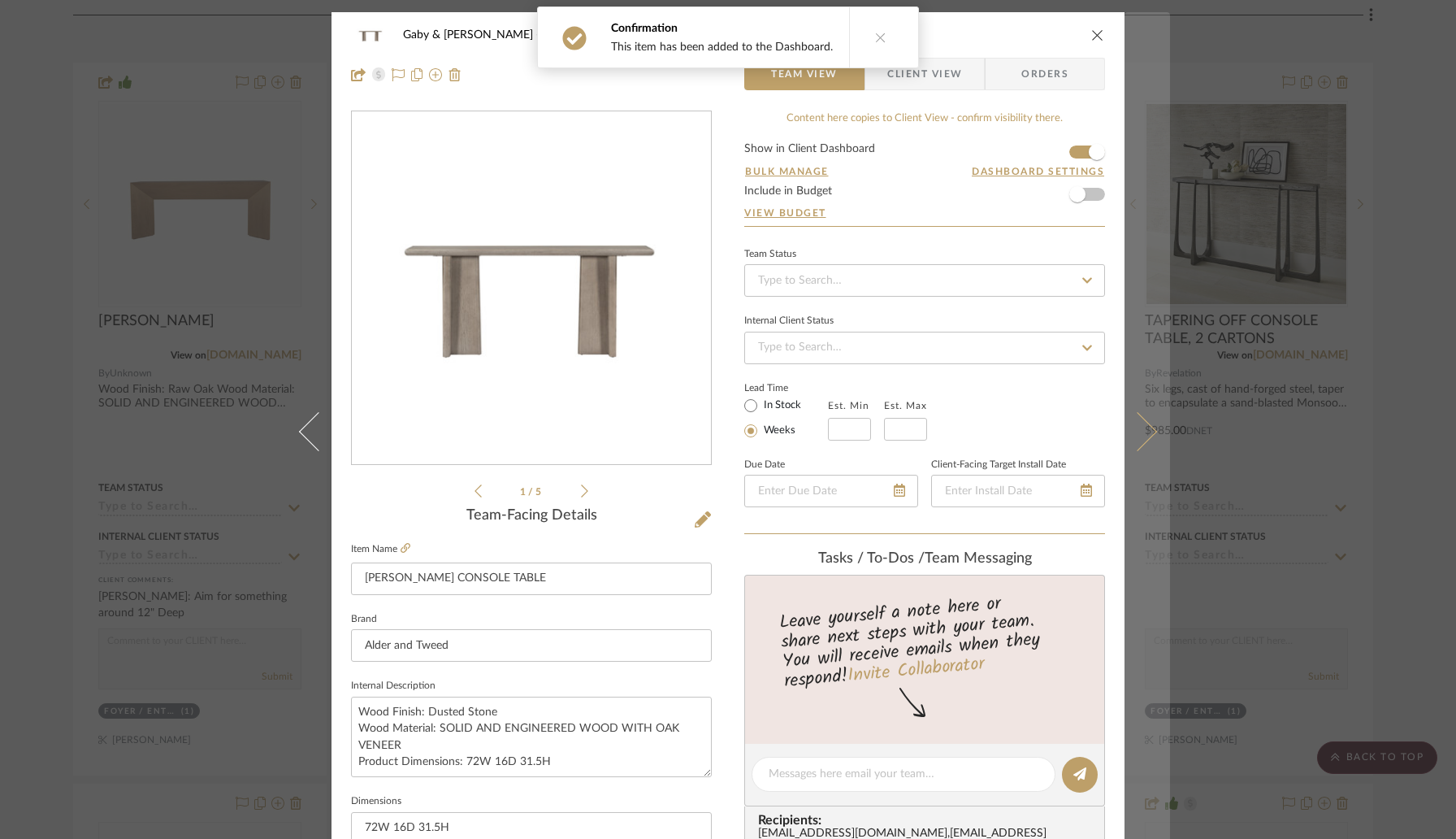
click at [1143, 409] on button at bounding box center [1148, 431] width 46 height 839
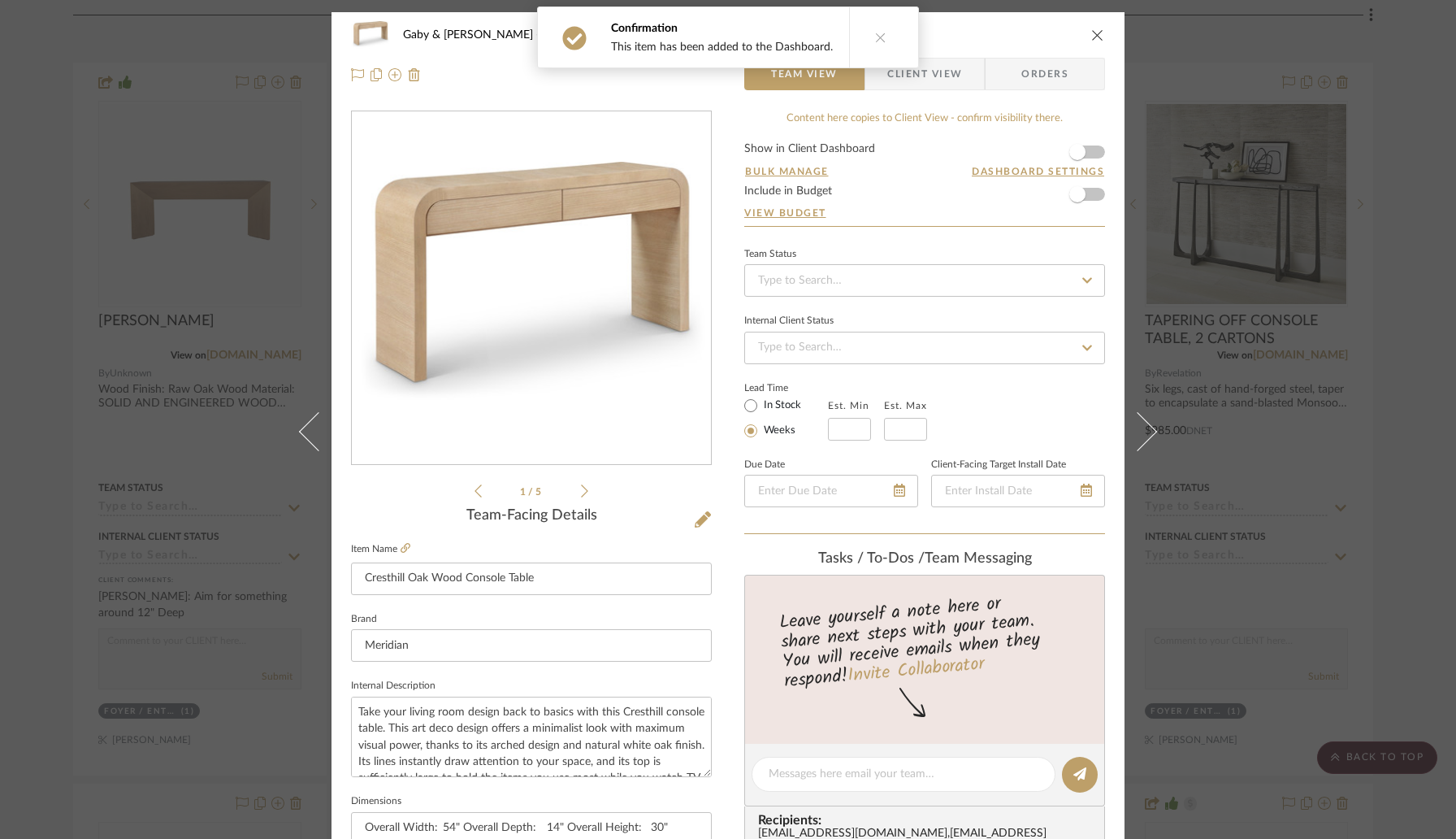
click at [1092, 157] on form "Show in Client Dashboard Bulk Manage Dashboard Settings Include in Budget View …" at bounding box center [924, 185] width 361 height 83
click at [1081, 152] on span "button" at bounding box center [1078, 152] width 36 height 36
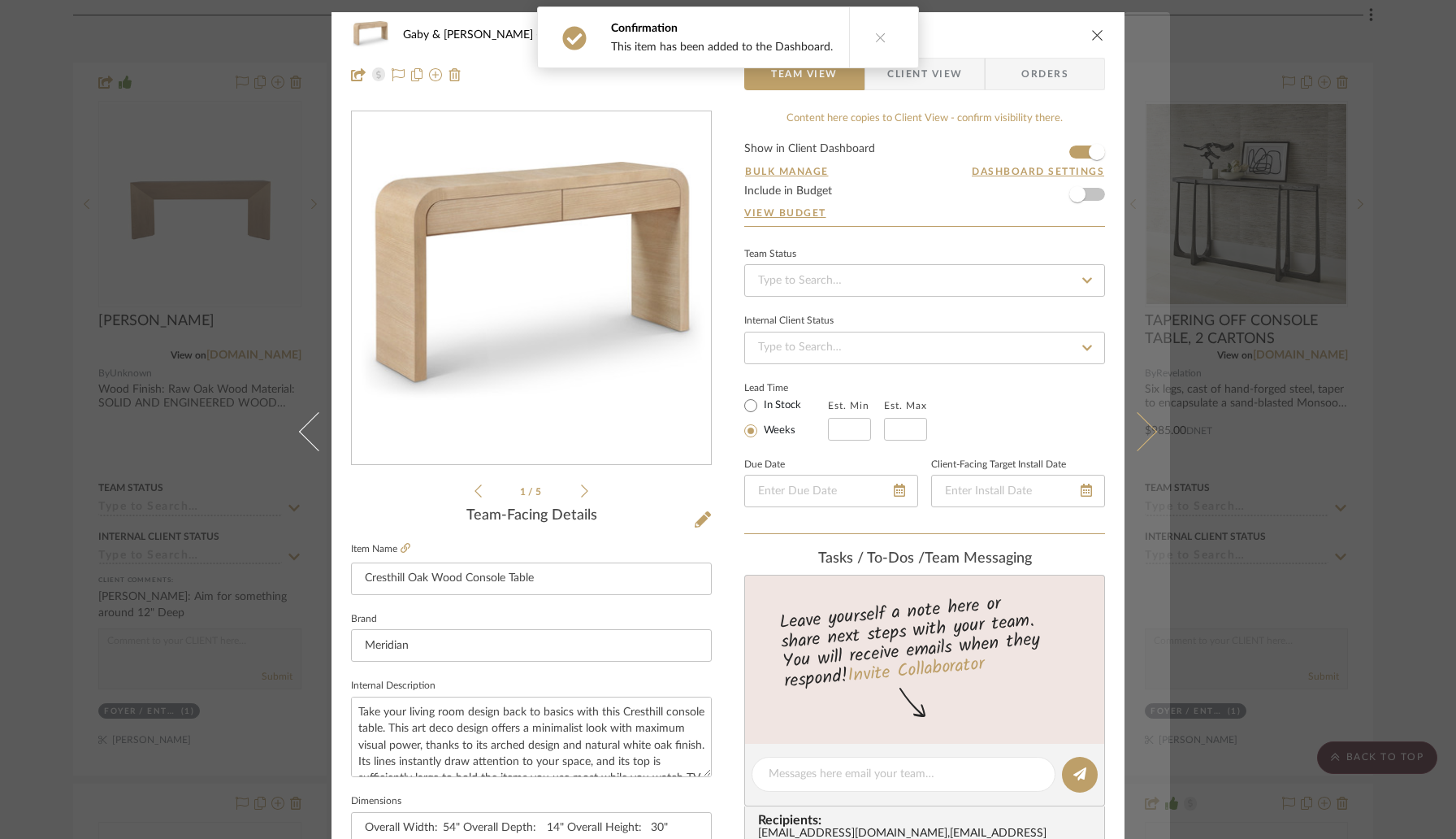
click at [1140, 418] on button at bounding box center [1148, 431] width 46 height 839
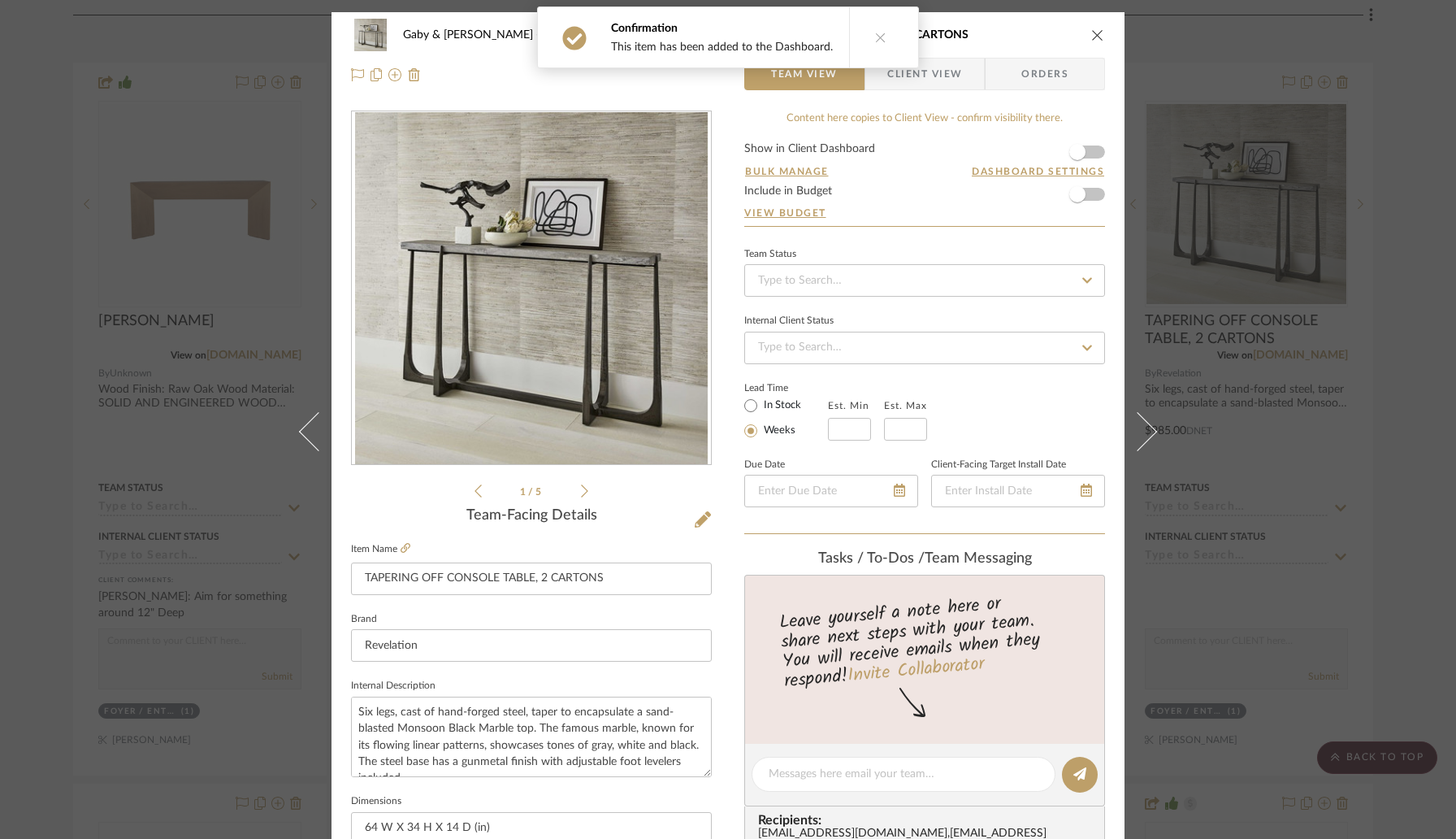
click at [1089, 154] on form "Show in Client Dashboard Bulk Manage Dashboard Settings Include in Budget View …" at bounding box center [924, 185] width 361 height 83
click at [1083, 153] on span "button" at bounding box center [1078, 152] width 36 height 36
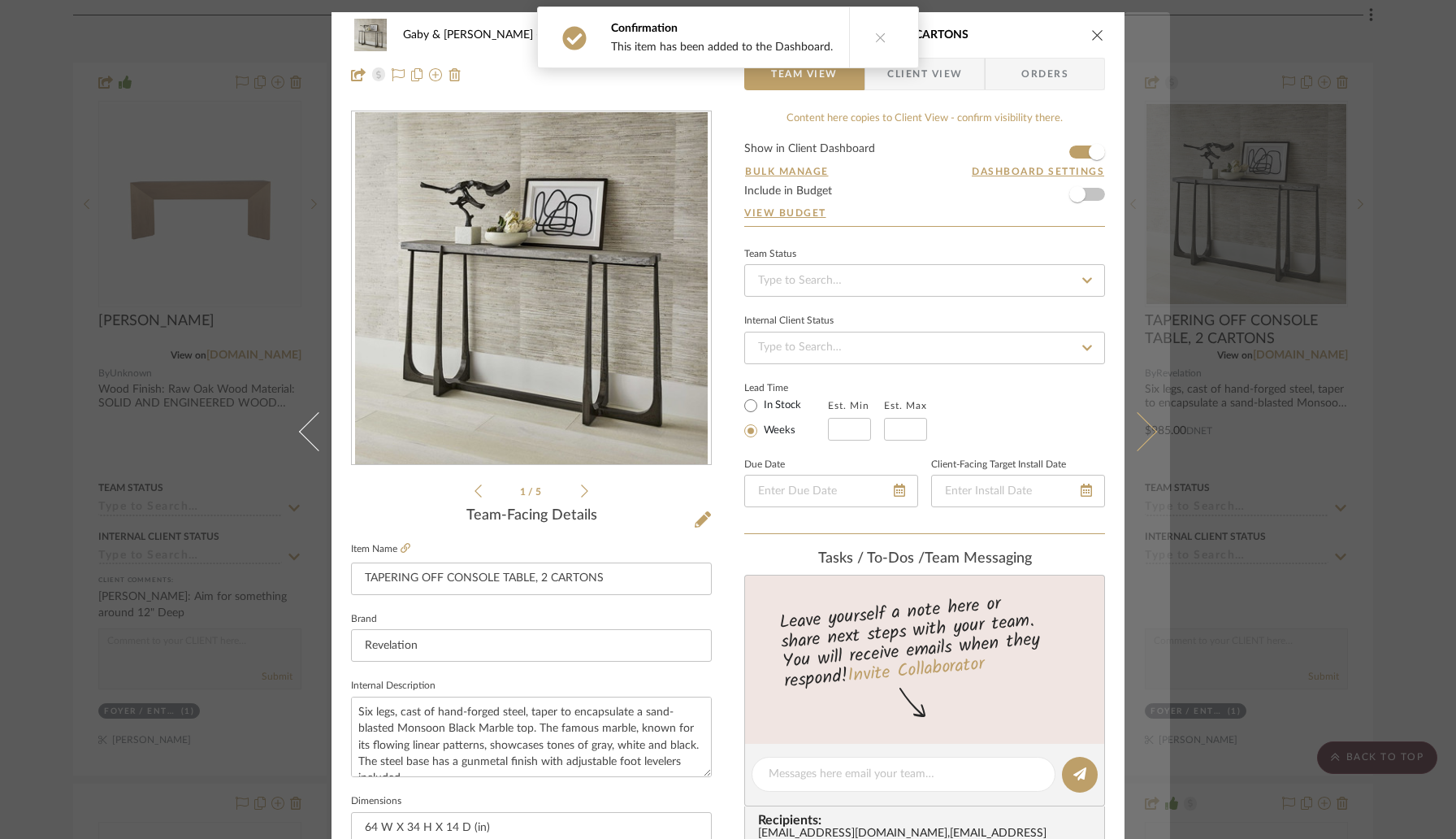
click at [1133, 416] on icon at bounding box center [1138, 432] width 39 height 39
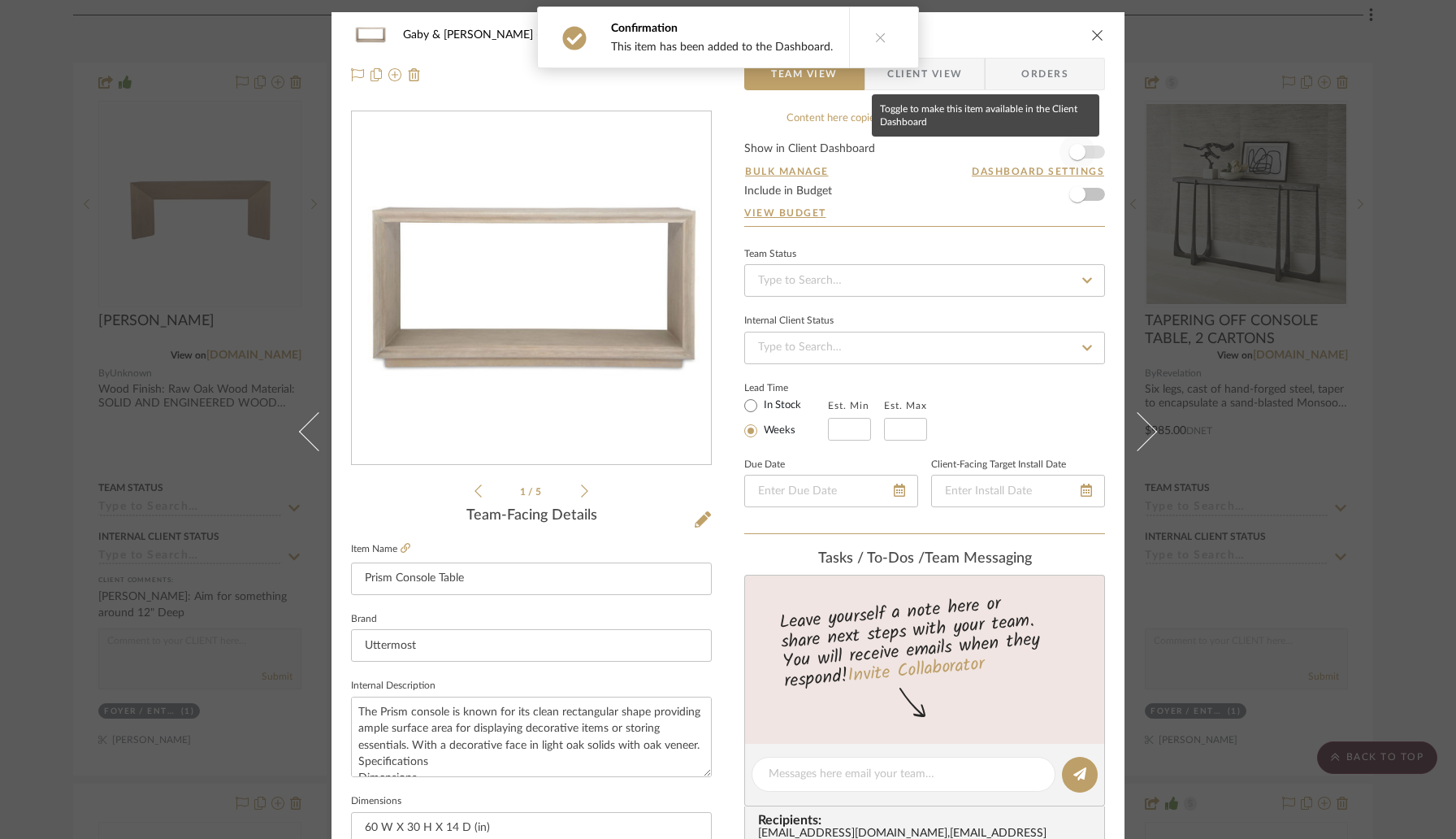
click at [1074, 145] on span "button" at bounding box center [1077, 152] width 16 height 16
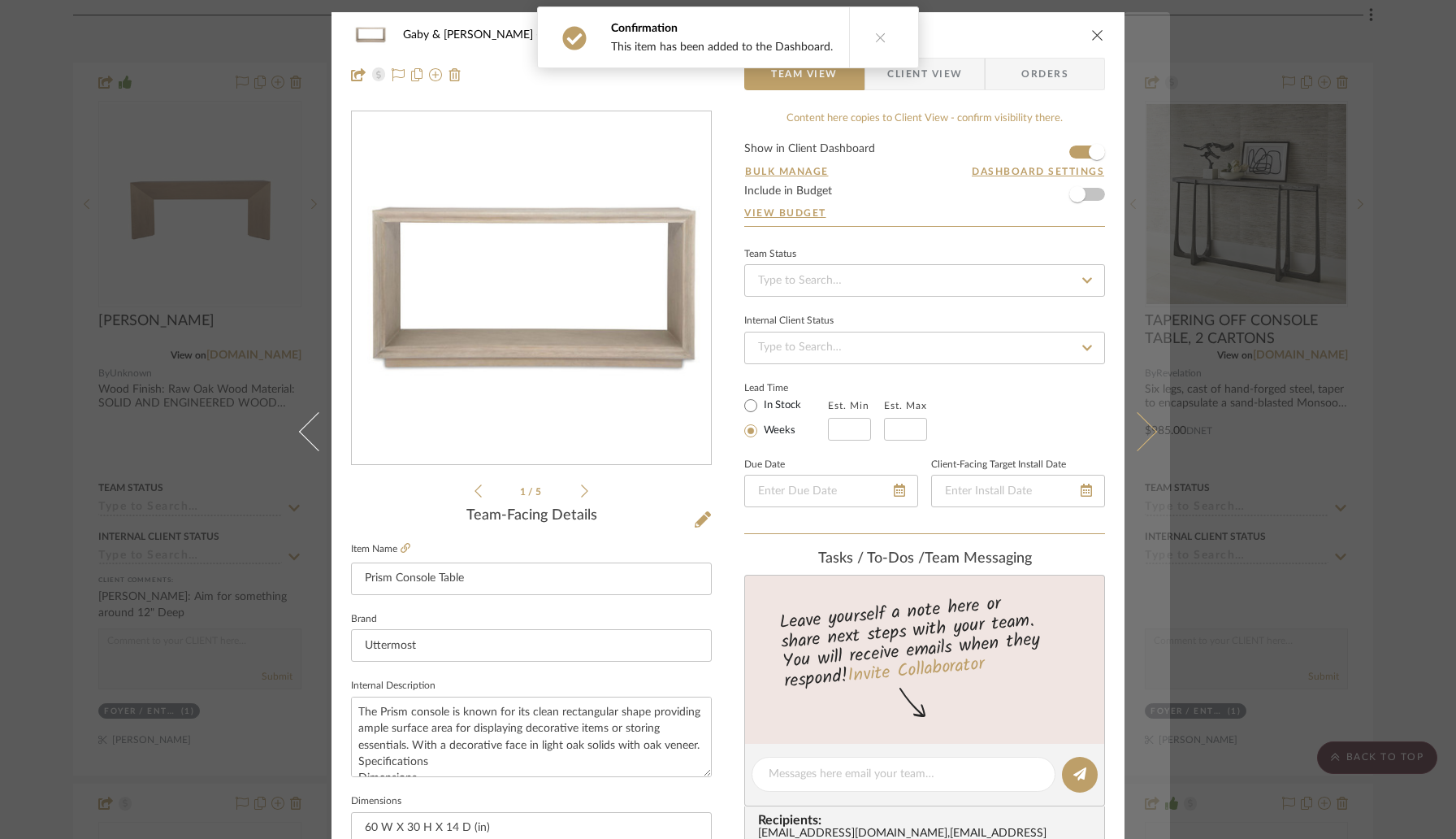
click at [1134, 432] on icon at bounding box center [1138, 432] width 39 height 39
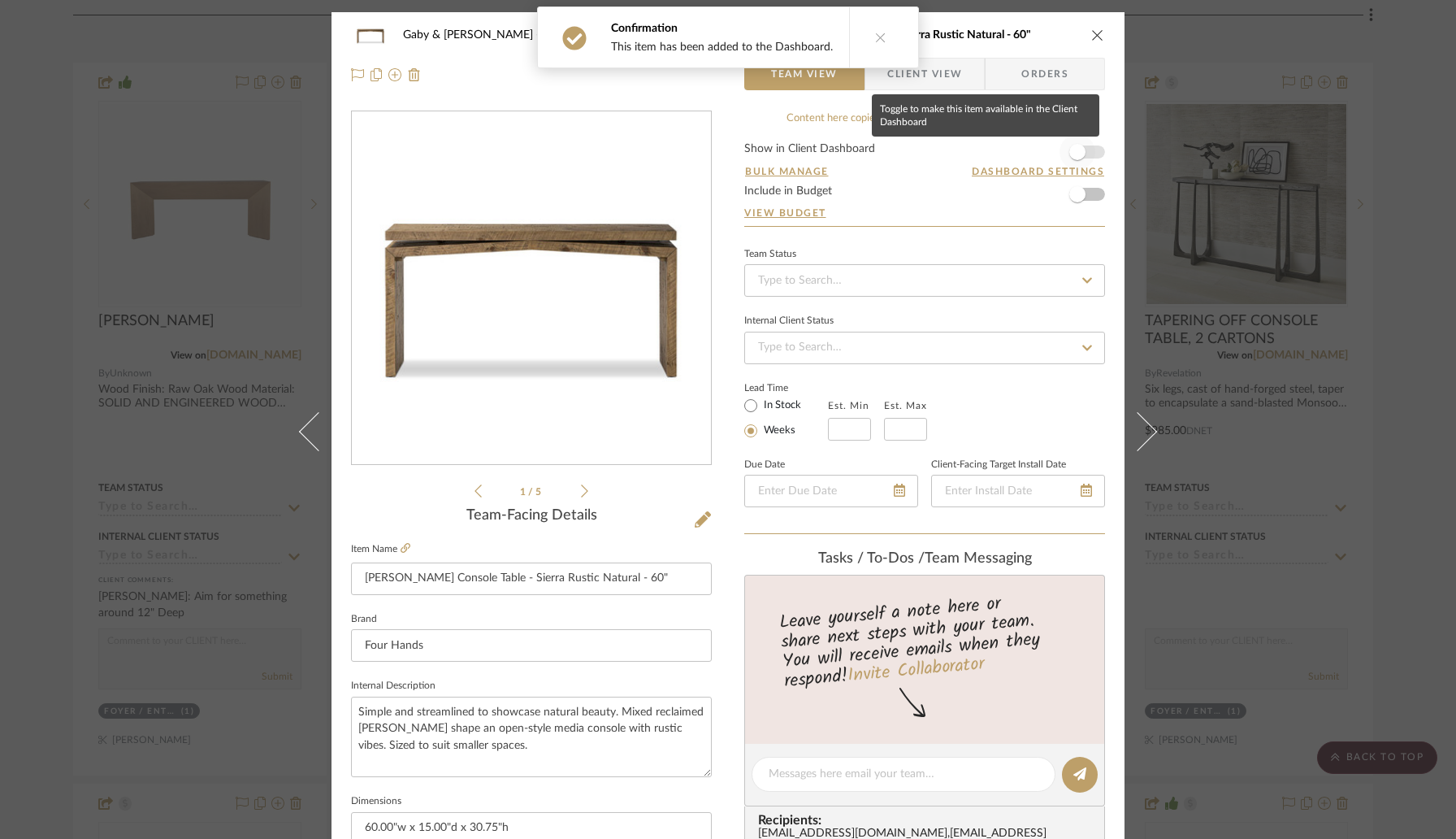
click at [1078, 152] on span "button" at bounding box center [1077, 152] width 16 height 16
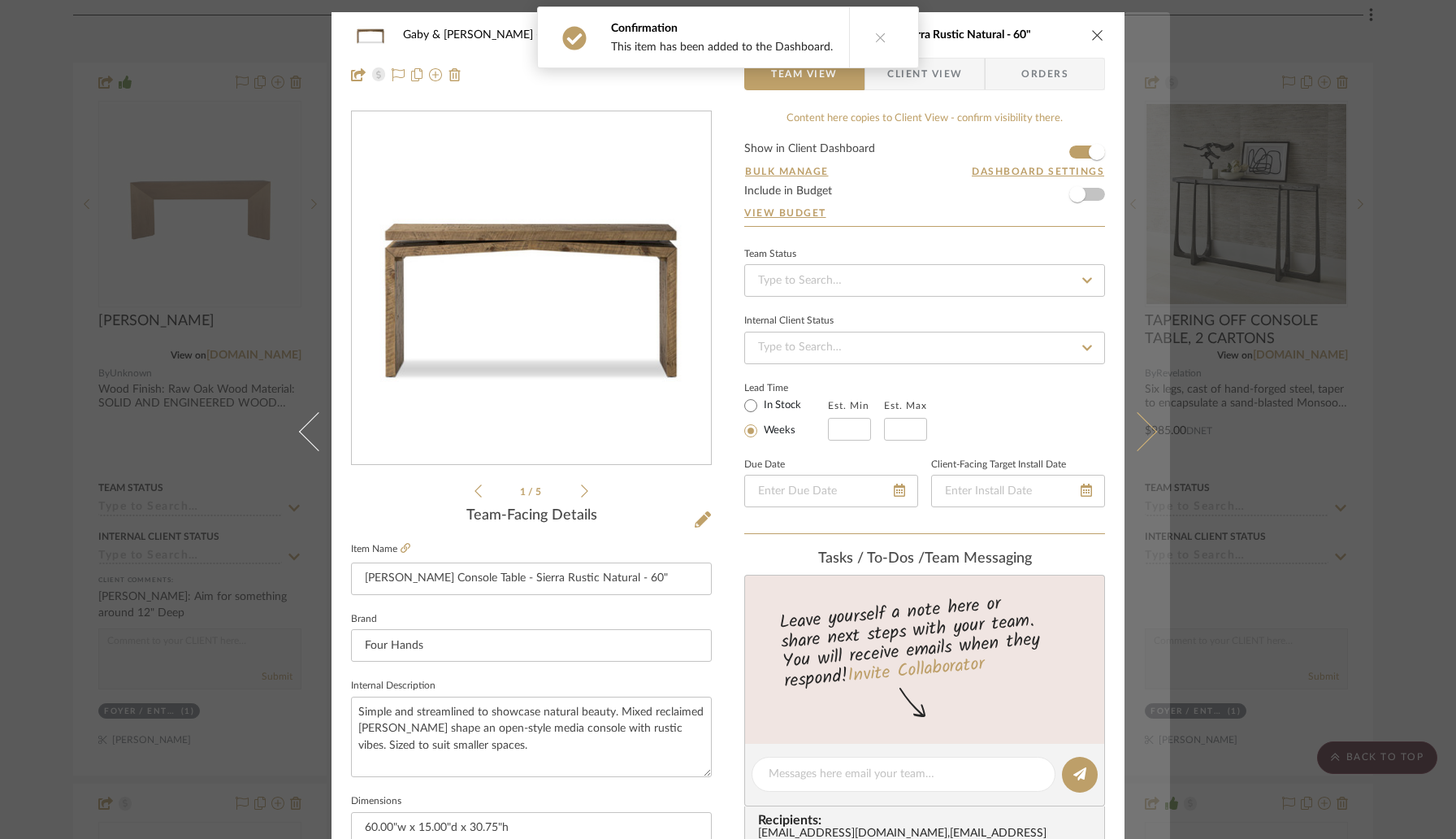
click at [1125, 439] on button at bounding box center [1148, 431] width 46 height 839
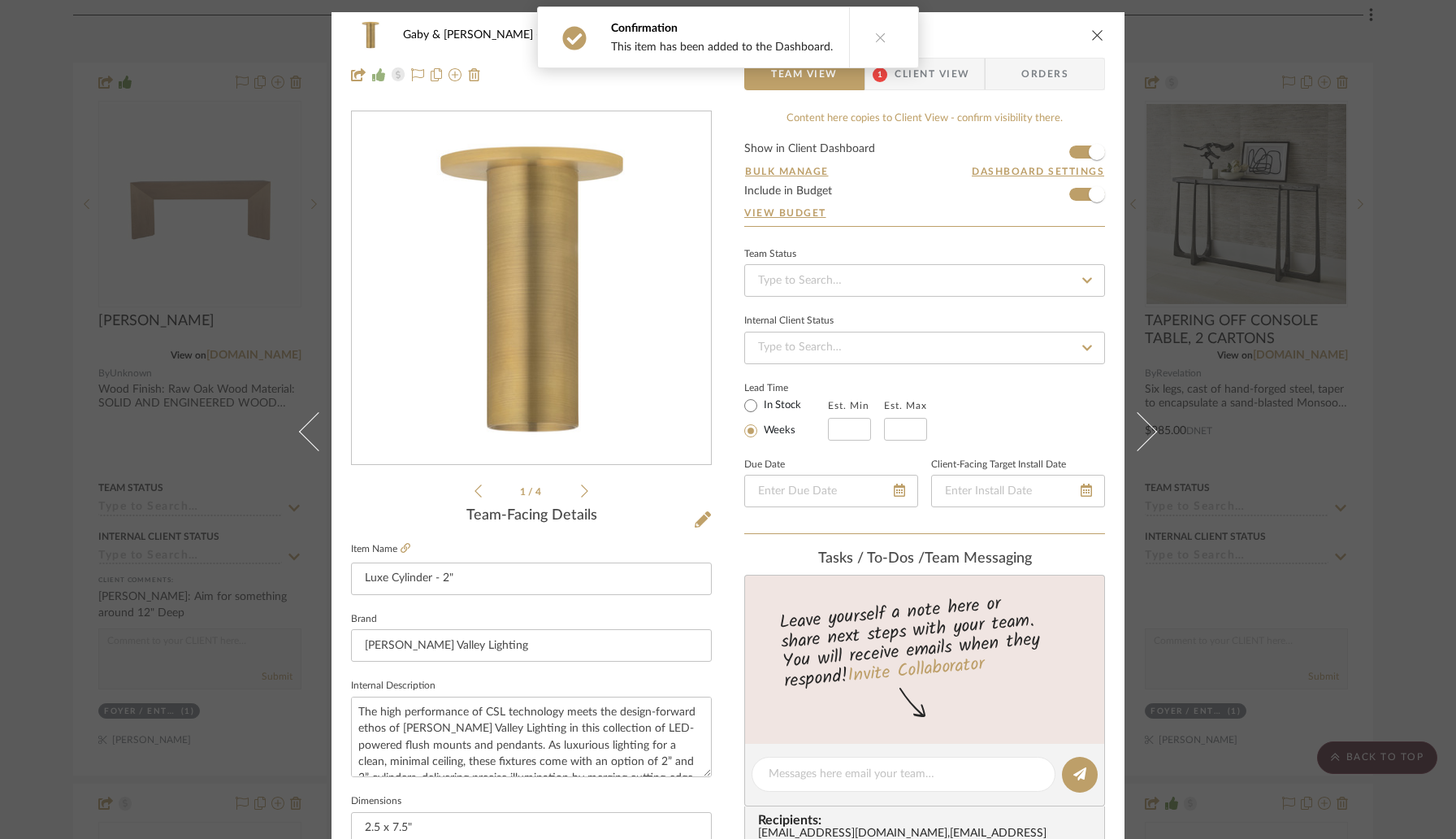
click at [1091, 38] on icon "close" at bounding box center [1097, 35] width 13 height 13
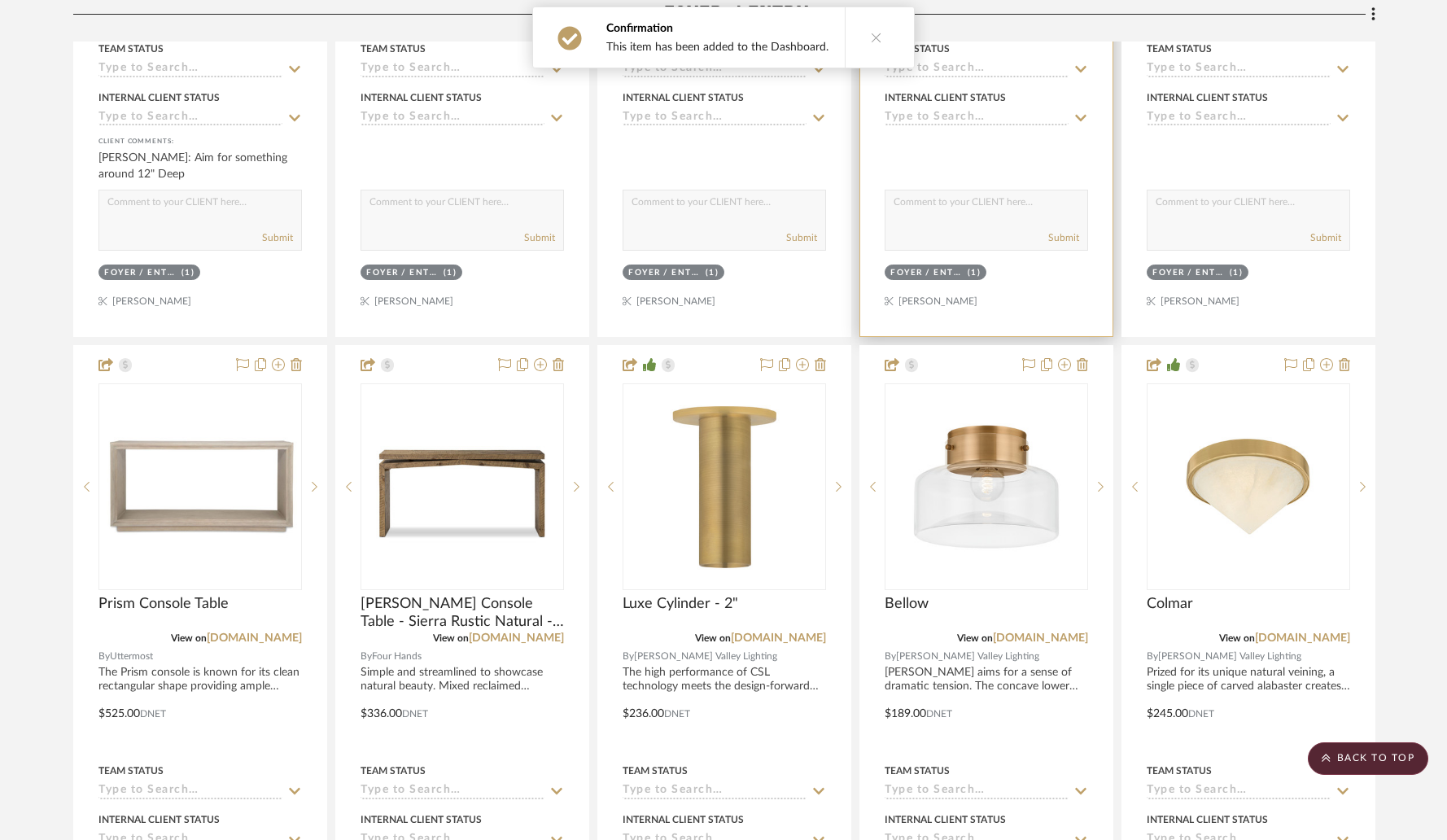
scroll to position [1166, 0]
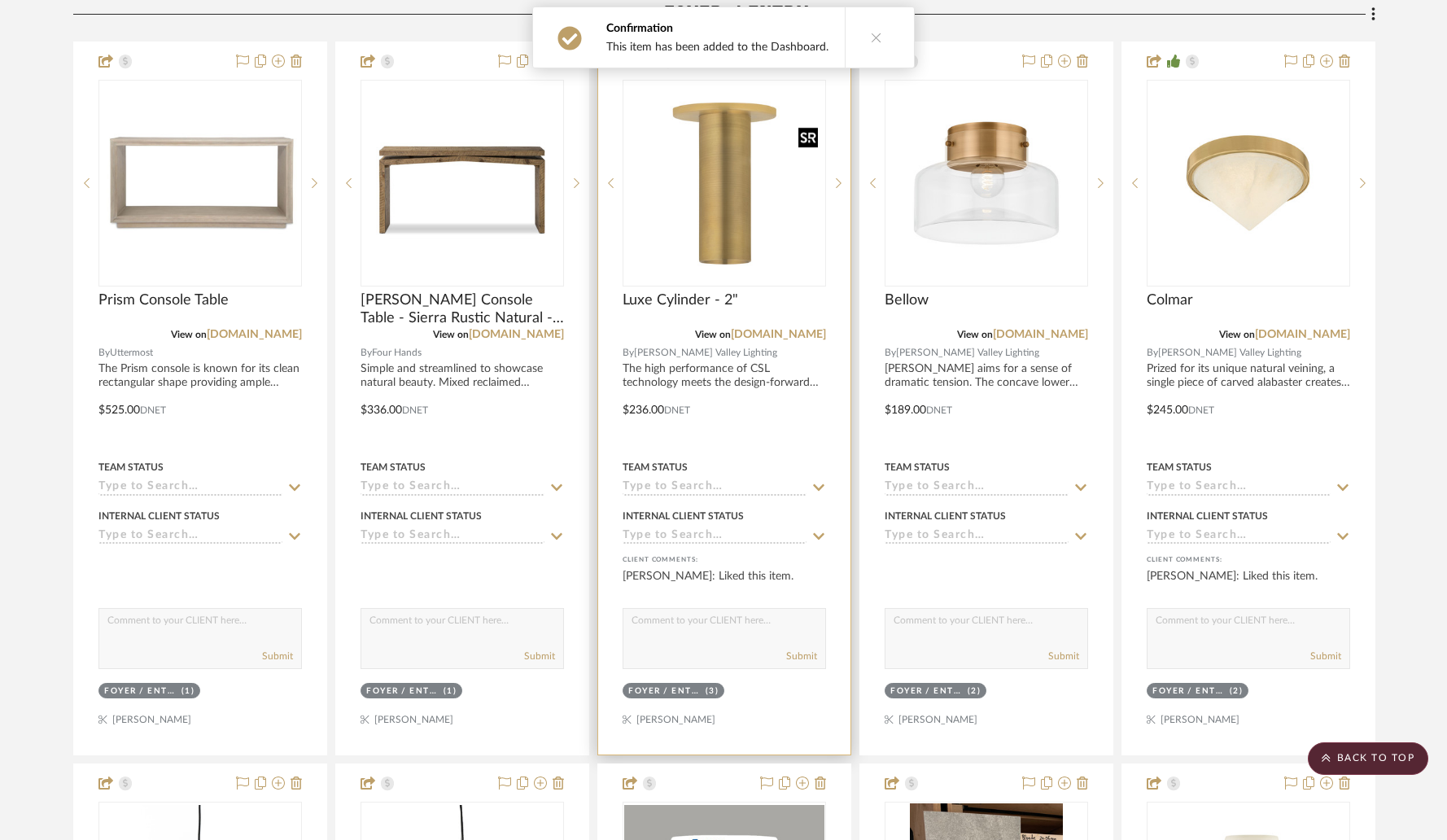
click at [0, 0] on img at bounding box center [0, 0] width 0 height 0
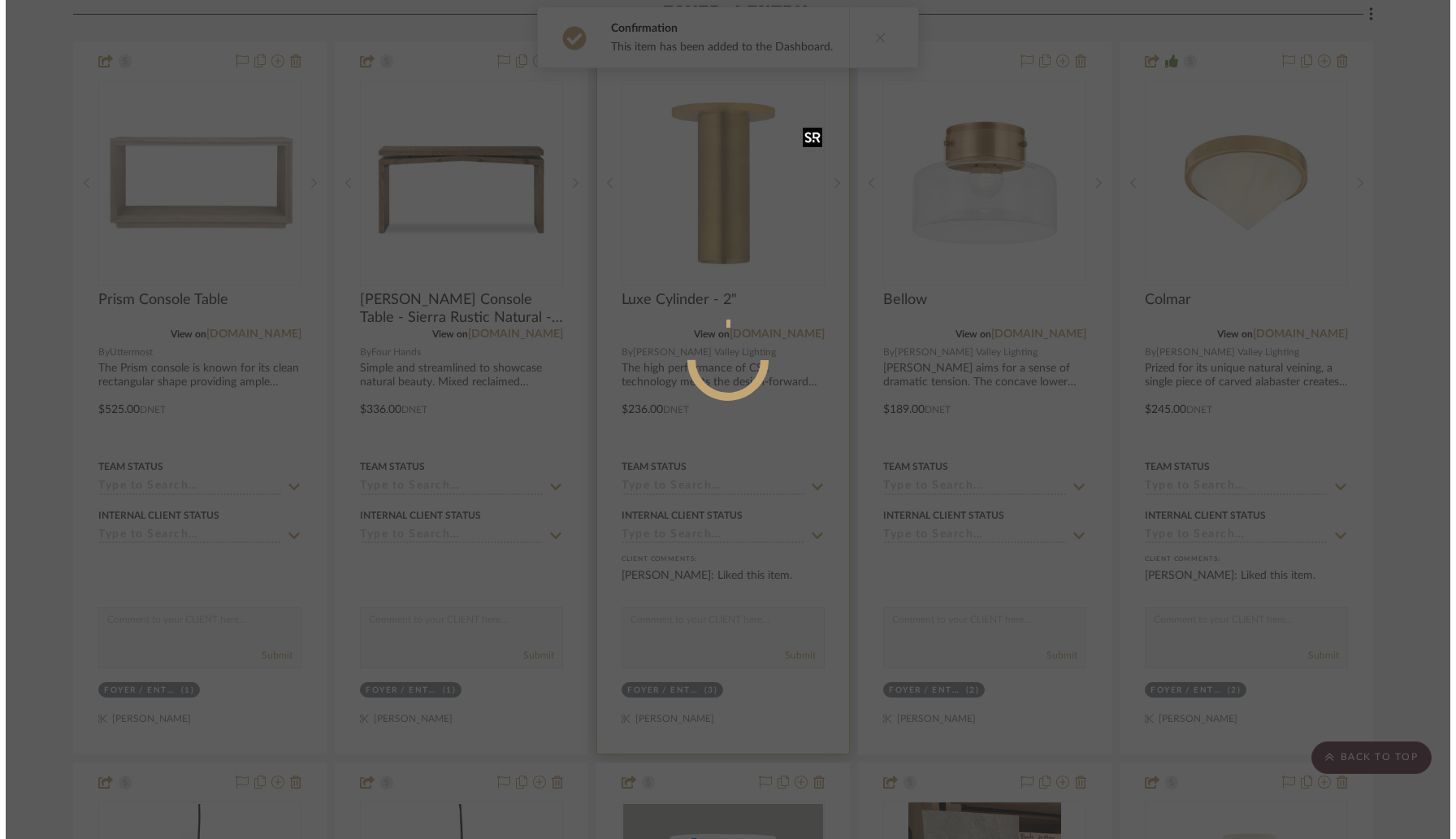
scroll to position [0, 0]
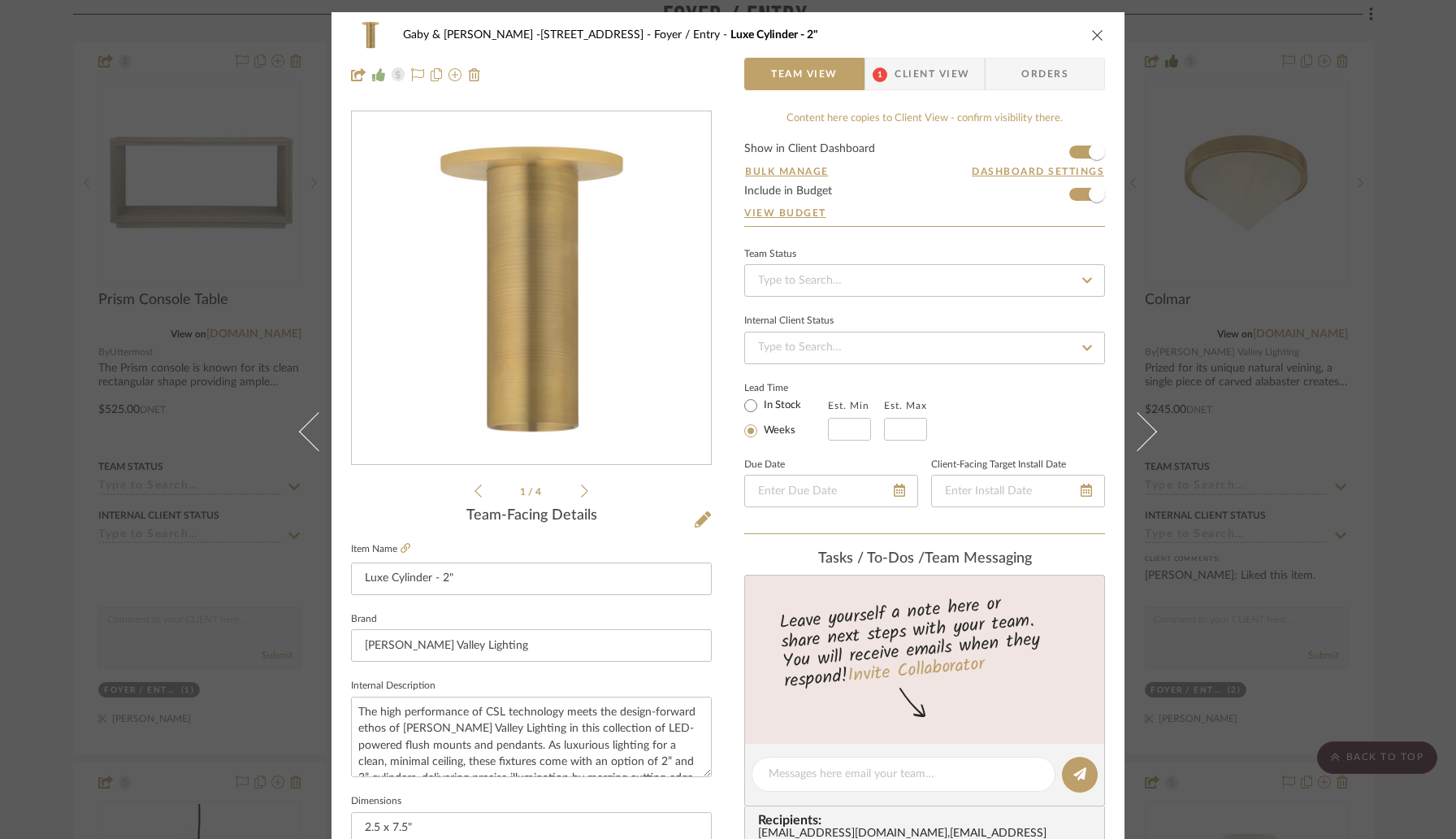
click at [896, 83] on span "Client View" at bounding box center [932, 74] width 74 height 32
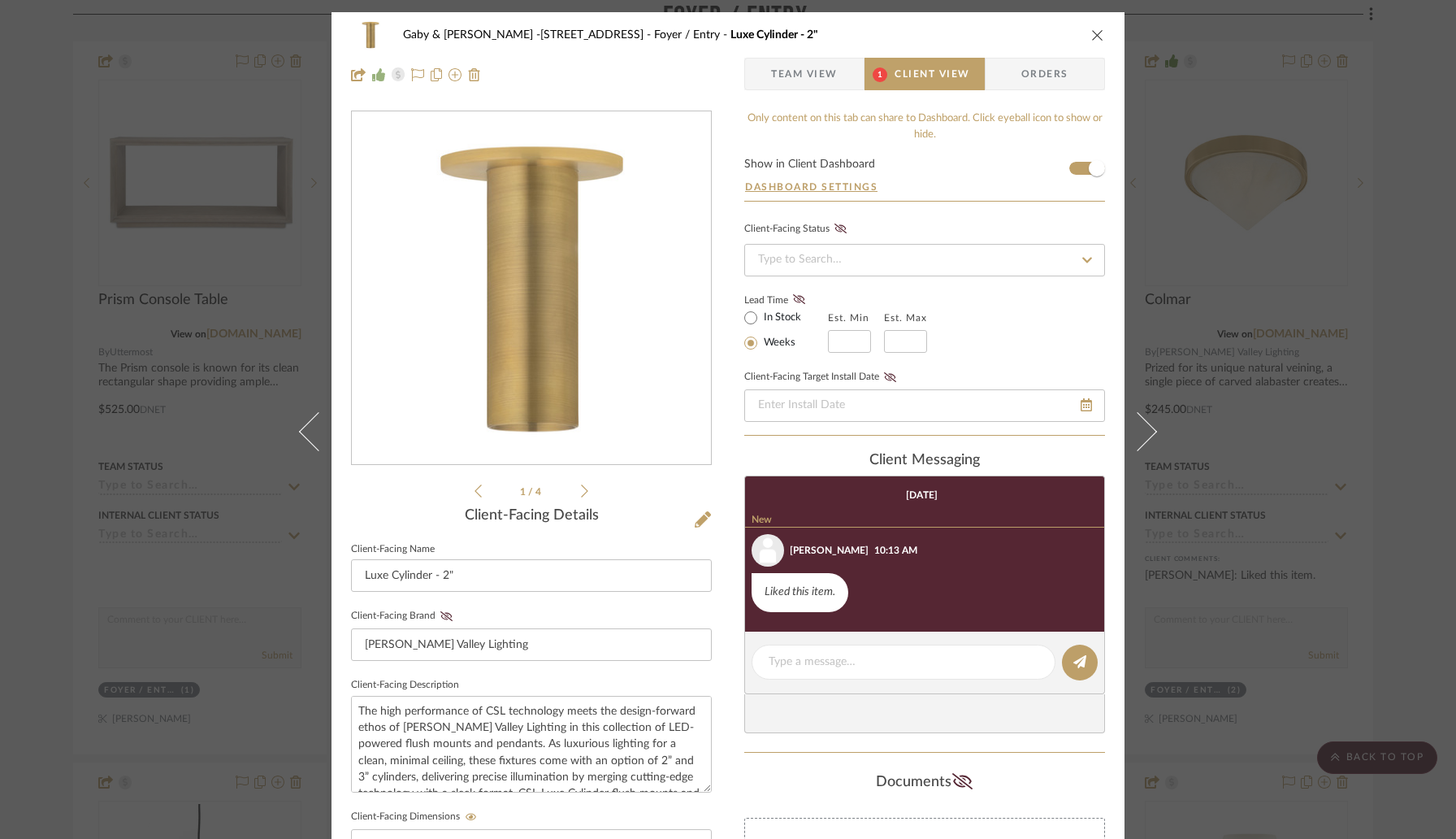
click at [1091, 36] on icon "close" at bounding box center [1097, 35] width 13 height 13
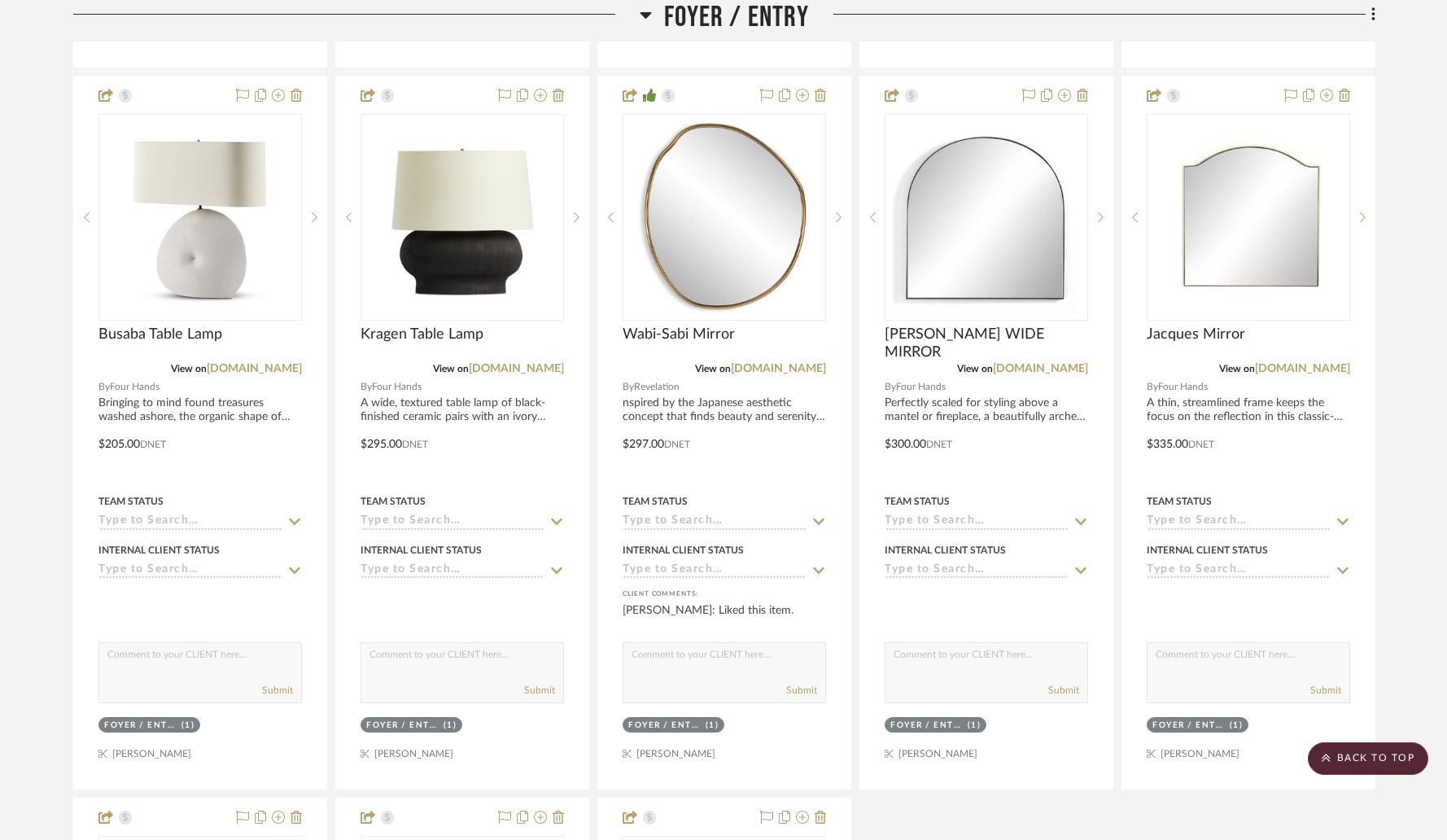
scroll to position [2545, 0]
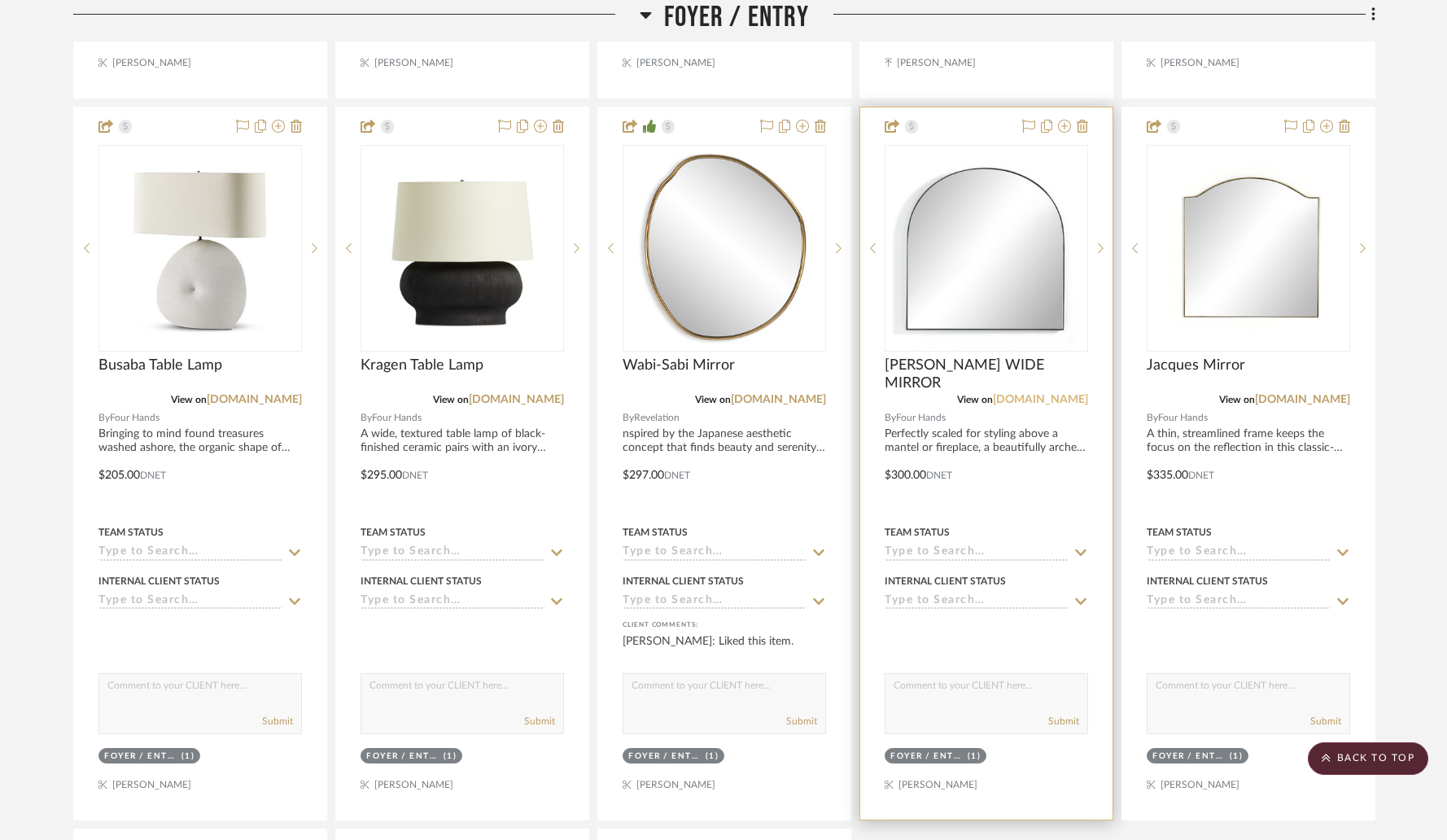
click at [993, 398] on link "marketplace.fourhands.com" at bounding box center [1040, 399] width 95 height 11
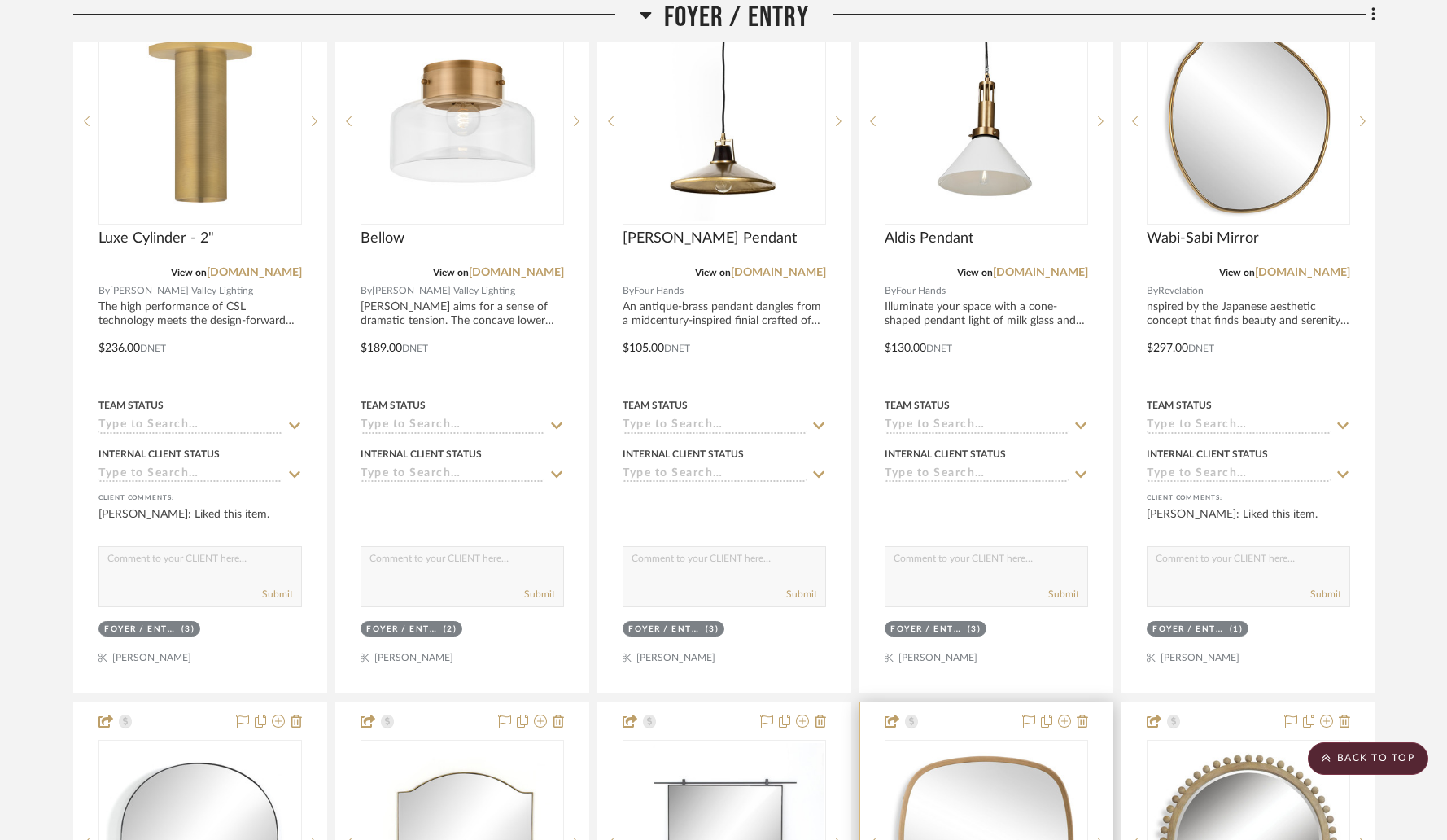
scroll to position [1951, 0]
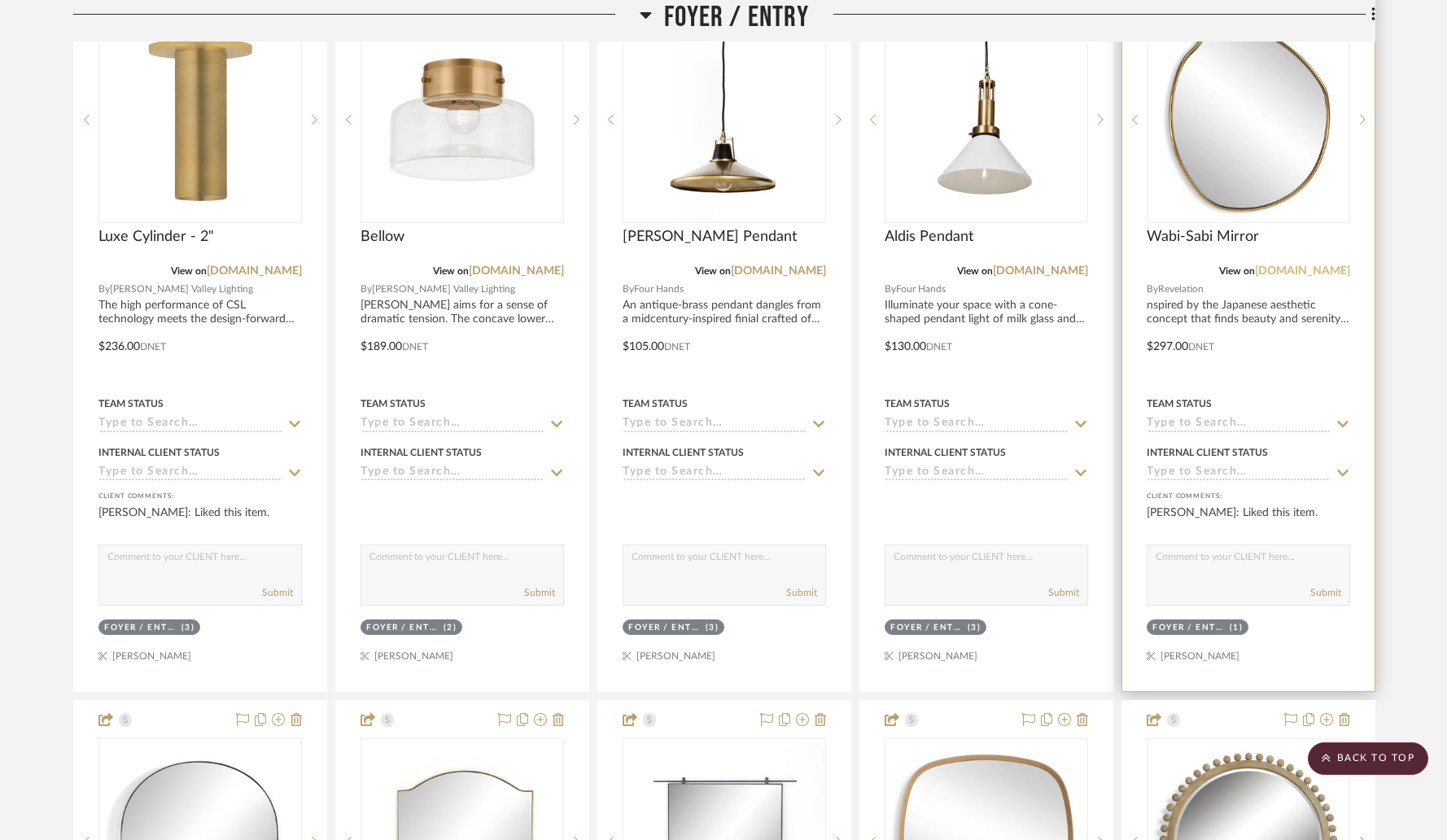
click at [1300, 271] on link "uttermost.com" at bounding box center [1302, 270] width 95 height 11
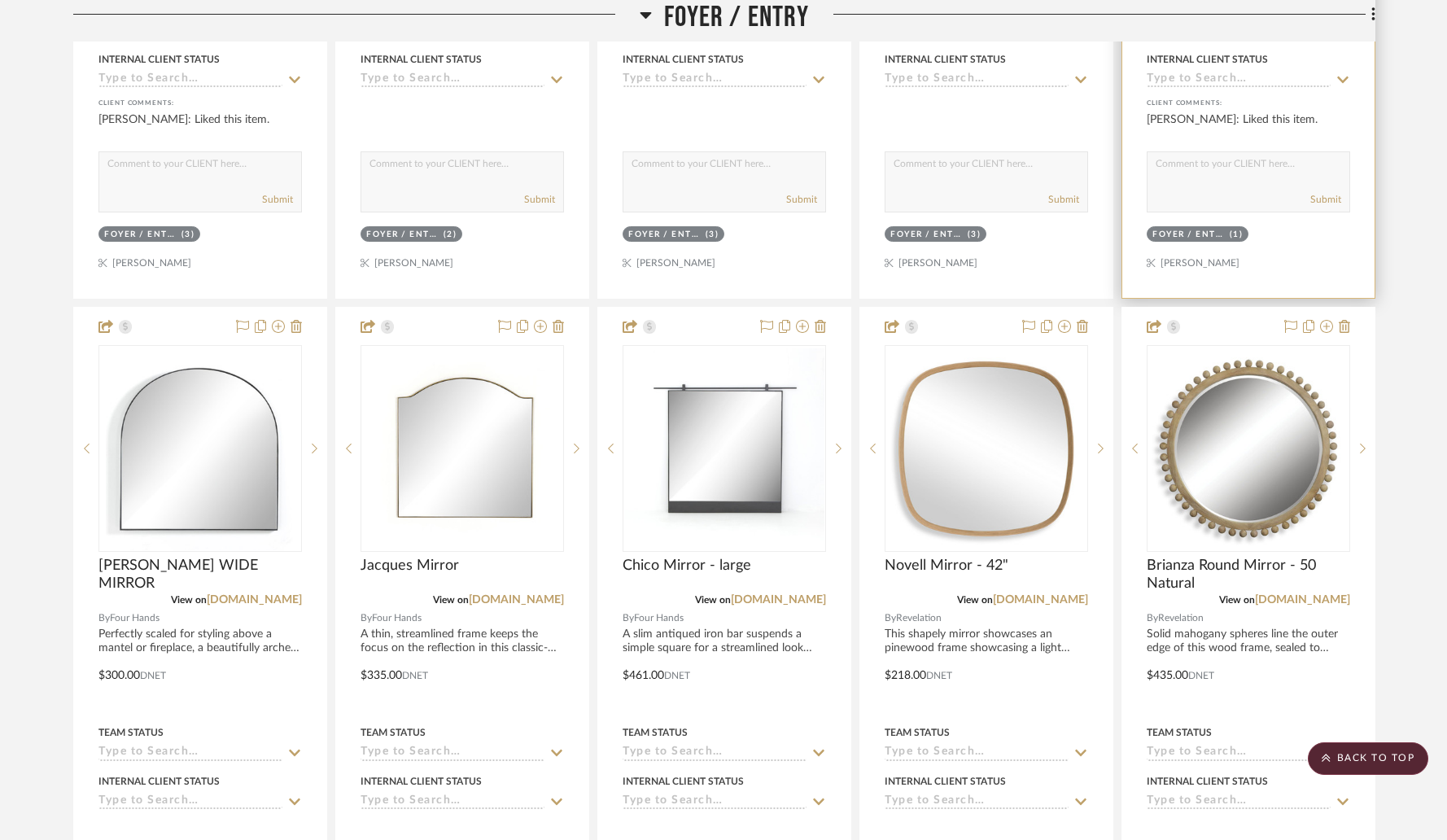
scroll to position [2356, 0]
